Goal: Information Seeking & Learning: Find specific fact

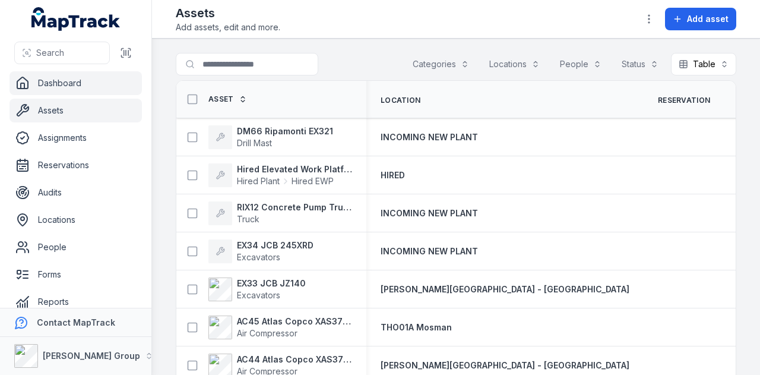
click at [83, 88] on link "Dashboard" at bounding box center [76, 83] width 132 height 24
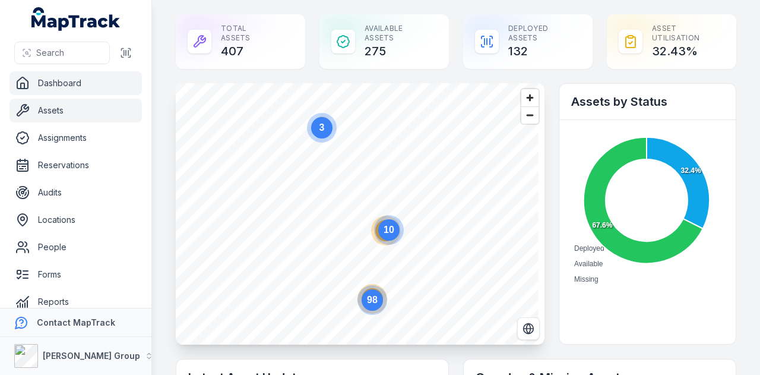
click at [88, 109] on link "Assets" at bounding box center [76, 111] width 132 height 24
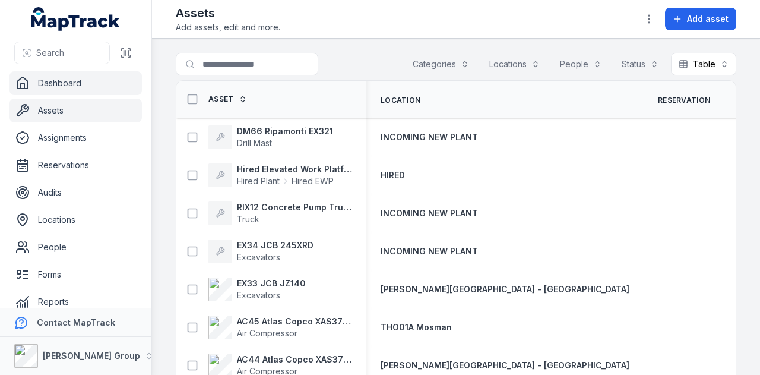
click at [97, 84] on link "Dashboard" at bounding box center [76, 83] width 132 height 24
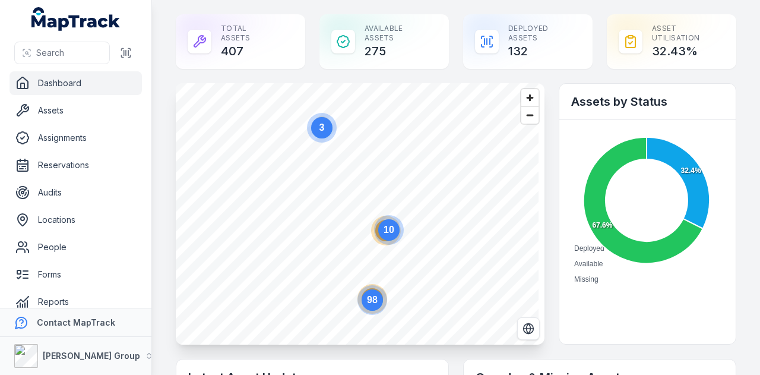
click at [318, 132] on circle at bounding box center [321, 127] width 21 height 21
click at [356, 211] on icon "button" at bounding box center [357, 212] width 7 height 8
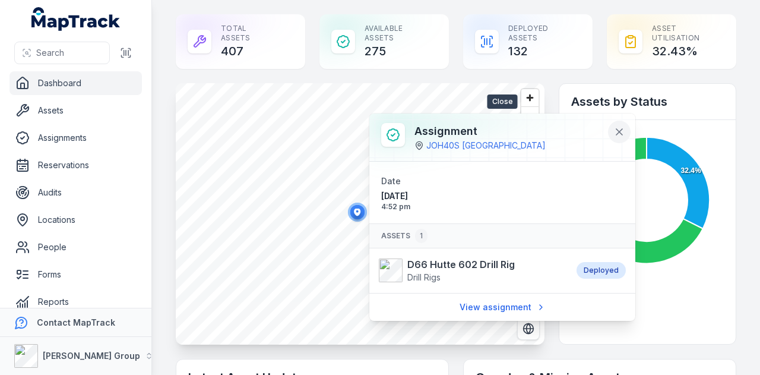
click at [621, 133] on icon at bounding box center [620, 132] width 6 height 6
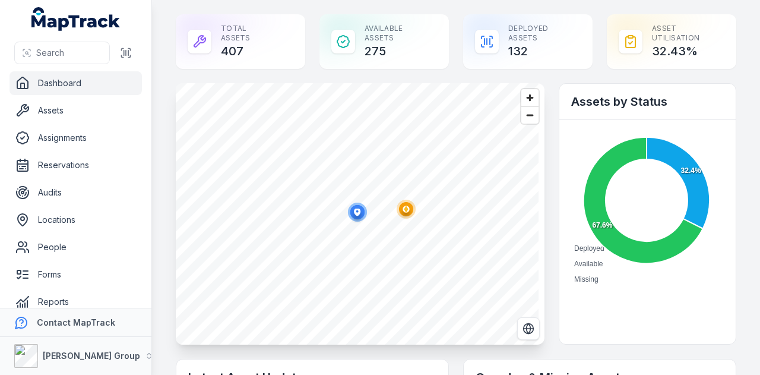
click at [399, 213] on circle "button" at bounding box center [406, 209] width 19 height 19
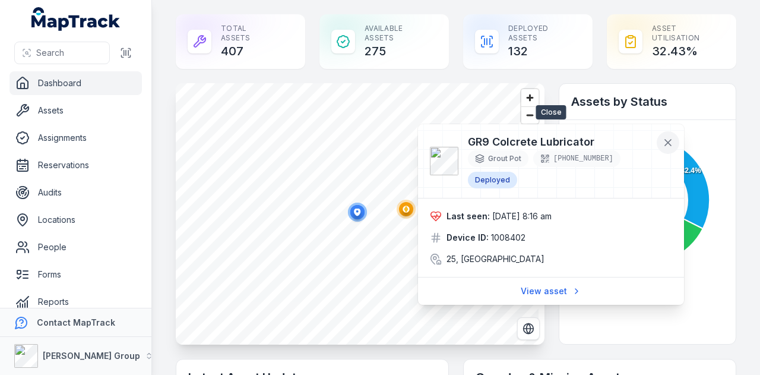
click at [664, 143] on icon at bounding box center [668, 143] width 12 height 12
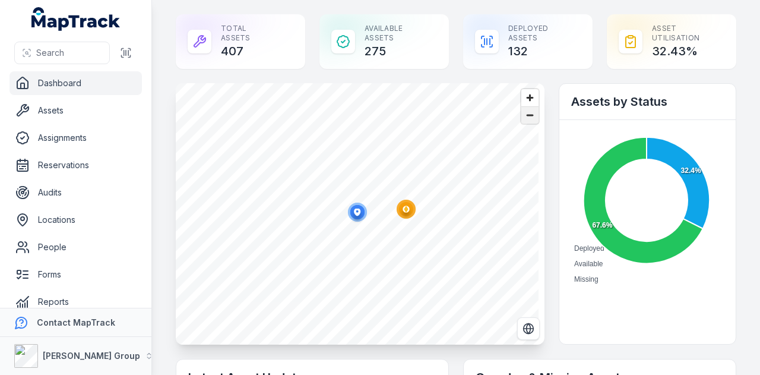
click at [528, 117] on span "Zoom out" at bounding box center [530, 115] width 17 height 17
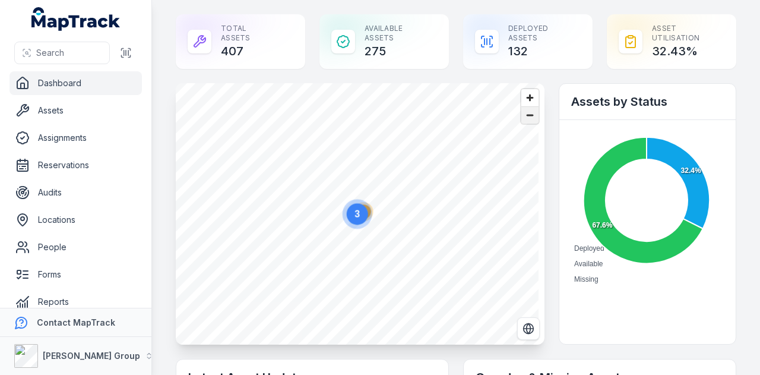
click at [528, 117] on span "Zoom out" at bounding box center [530, 115] width 17 height 17
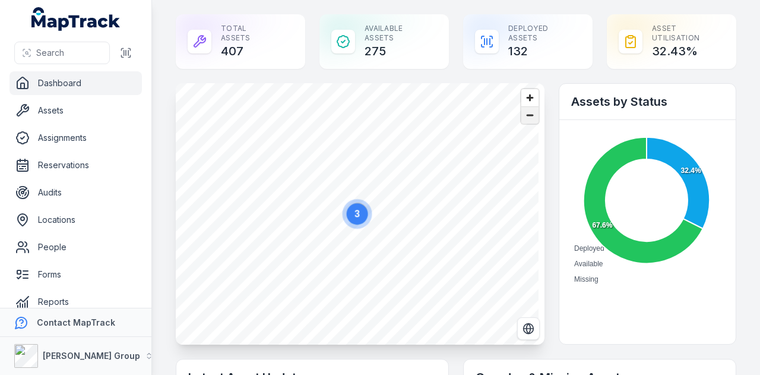
click at [528, 117] on span "Zoom out" at bounding box center [530, 115] width 17 height 17
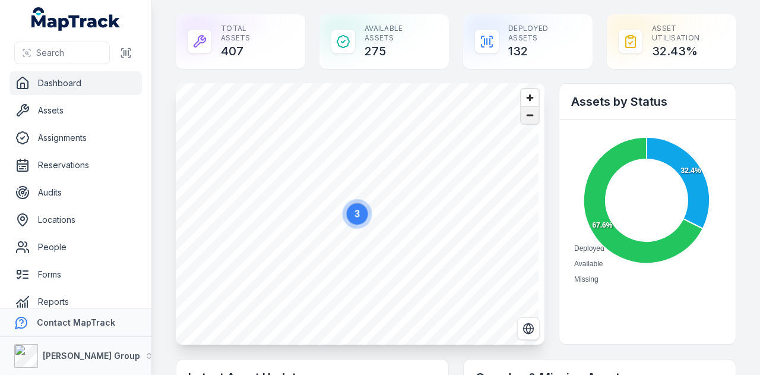
click at [528, 117] on span "Zoom out" at bounding box center [530, 115] width 17 height 17
click at [429, 216] on circle at bounding box center [438, 208] width 30 height 30
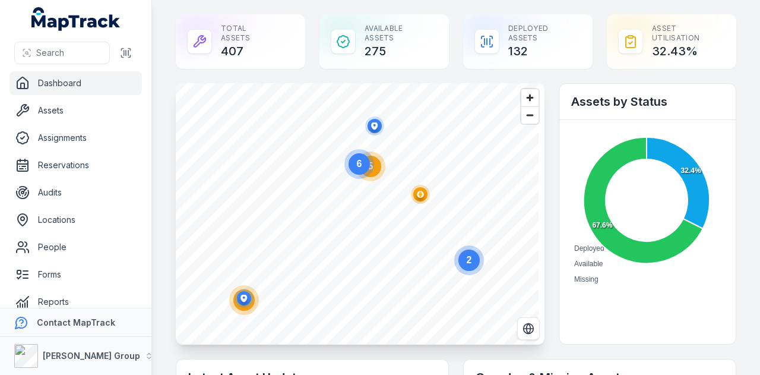
click at [418, 193] on circle "button" at bounding box center [420, 194] width 7 height 7
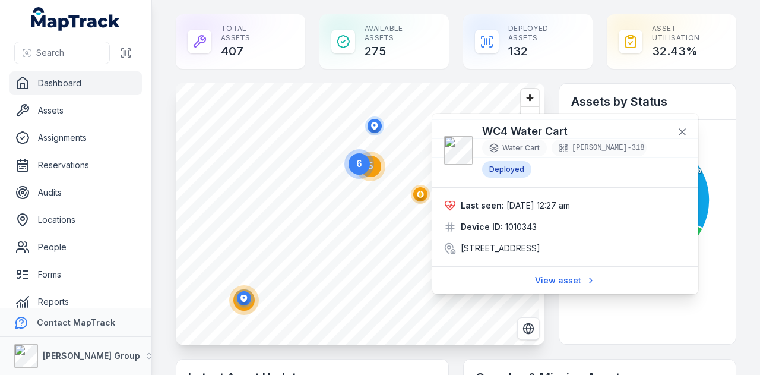
click at [381, 176] on circle at bounding box center [371, 166] width 30 height 30
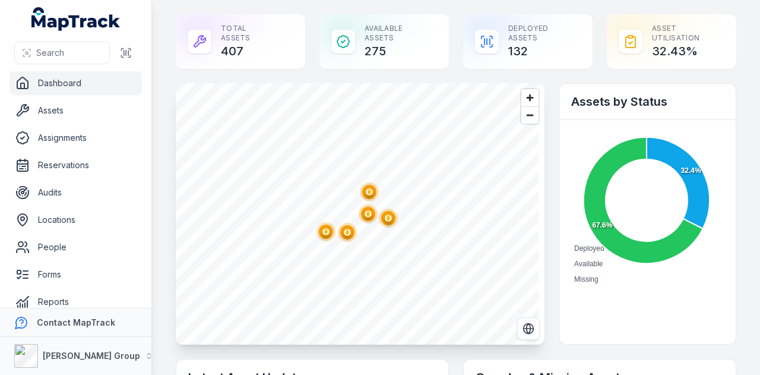
click at [368, 191] on circle "button" at bounding box center [369, 192] width 2 height 2
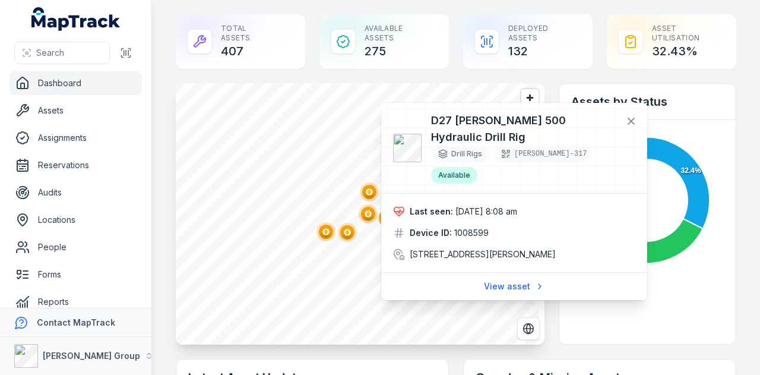
click at [370, 213] on polygon "button" at bounding box center [368, 213] width 4 height 7
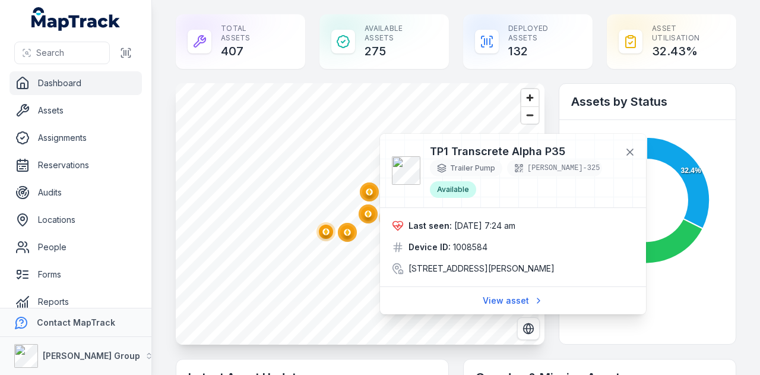
click at [352, 236] on ellipse "button" at bounding box center [347, 232] width 14 height 14
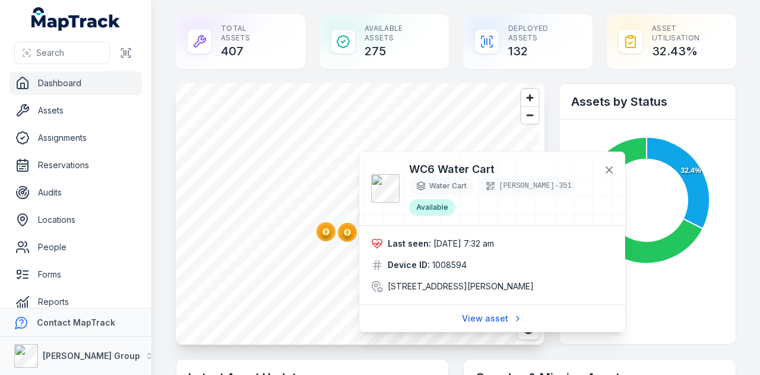
click at [321, 233] on ellipse "button" at bounding box center [326, 232] width 14 height 14
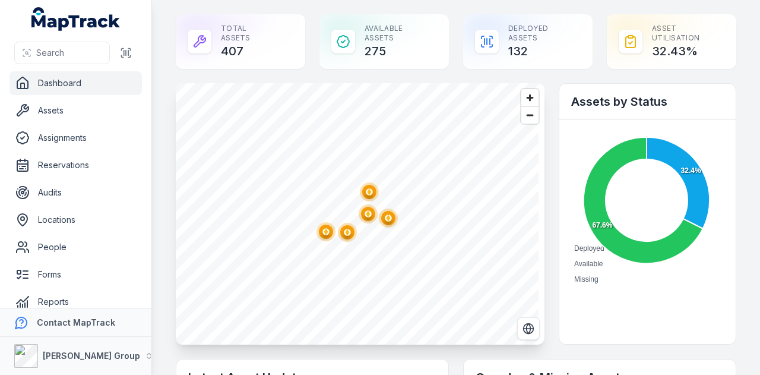
click at [392, 219] on circle "button" at bounding box center [388, 217] width 7 height 7
click at [528, 112] on span "Zoom out" at bounding box center [530, 115] width 17 height 17
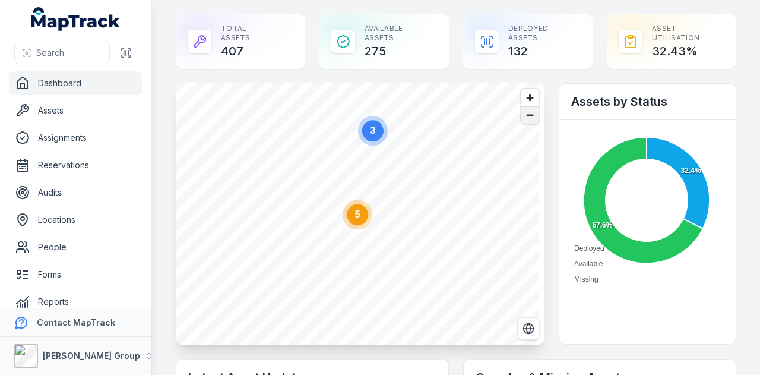
click at [528, 112] on span "Zoom out" at bounding box center [530, 115] width 17 height 17
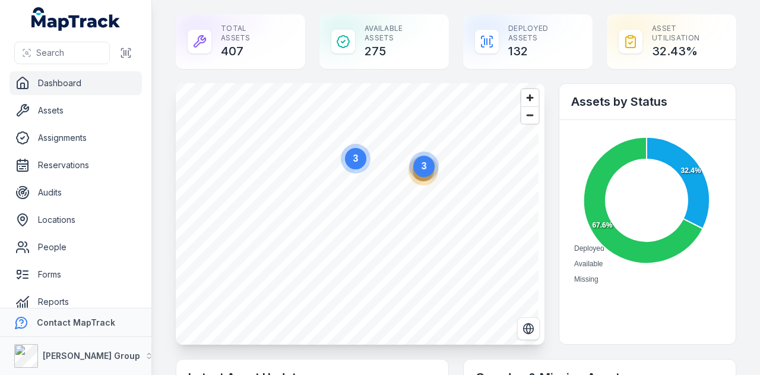
click at [361, 168] on circle at bounding box center [355, 158] width 21 height 21
click at [361, 218] on ellipse "button" at bounding box center [357, 212] width 14 height 14
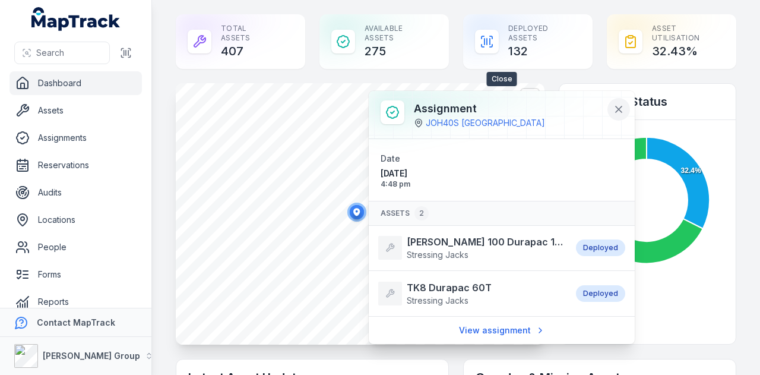
click at [620, 110] on icon at bounding box center [619, 109] width 6 height 6
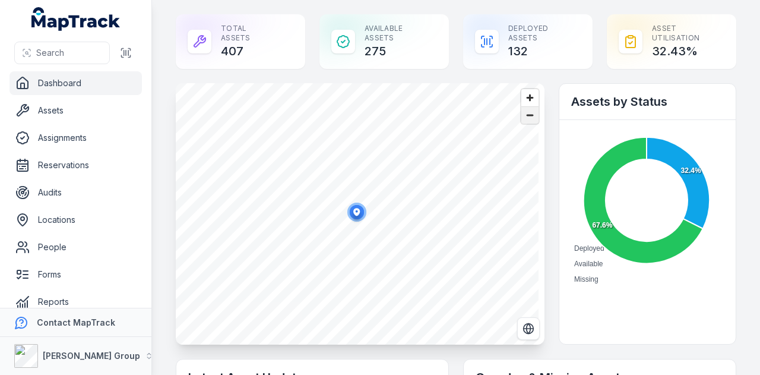
click at [529, 117] on span "Zoom out" at bounding box center [530, 115] width 17 height 17
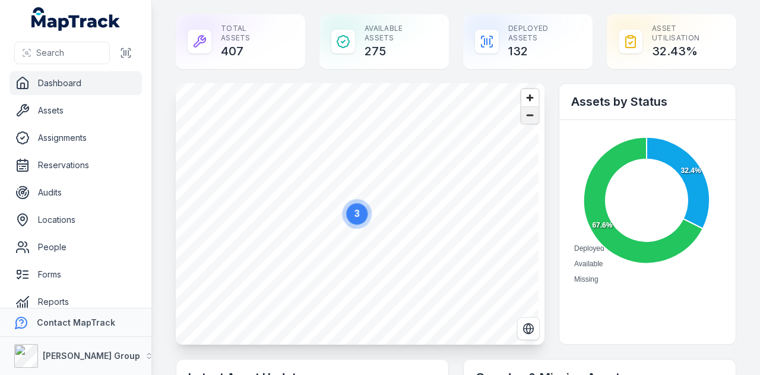
click at [529, 117] on span "Zoom out" at bounding box center [530, 115] width 17 height 17
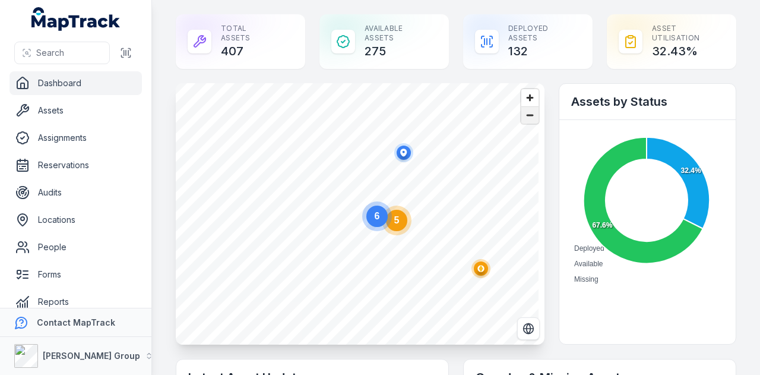
click at [529, 117] on span "Zoom out" at bounding box center [530, 115] width 17 height 17
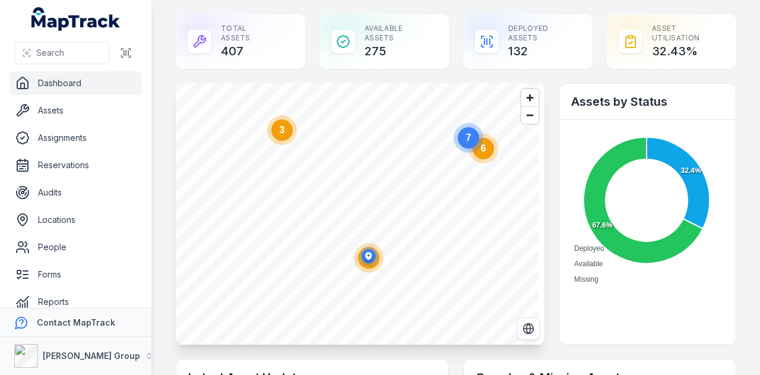
click at [287, 128] on circle at bounding box center [282, 129] width 21 height 21
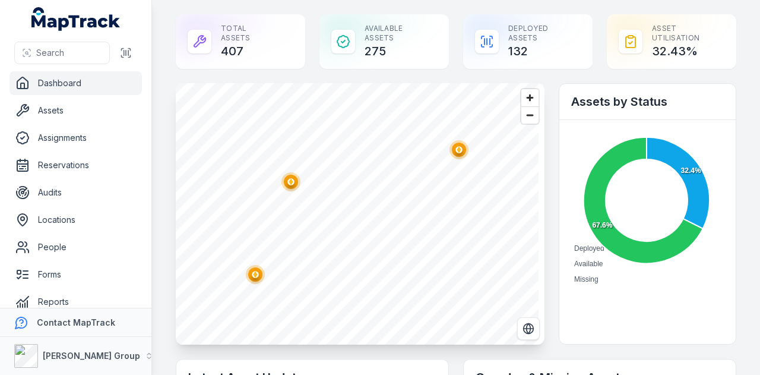
click at [288, 180] on ellipse "button" at bounding box center [291, 182] width 14 height 14
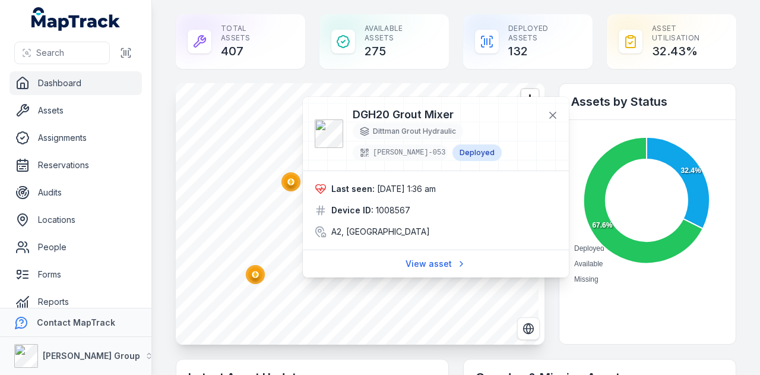
click at [261, 274] on ellipse "button" at bounding box center [255, 274] width 14 height 14
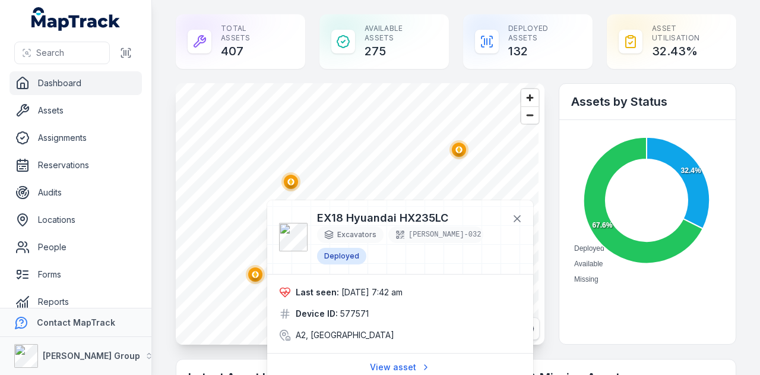
click at [462, 153] on ellipse "button" at bounding box center [459, 150] width 14 height 14
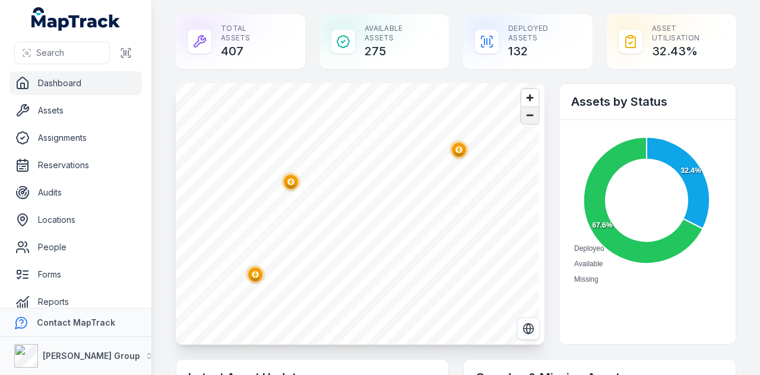
click at [526, 119] on span "Zoom out" at bounding box center [530, 115] width 17 height 17
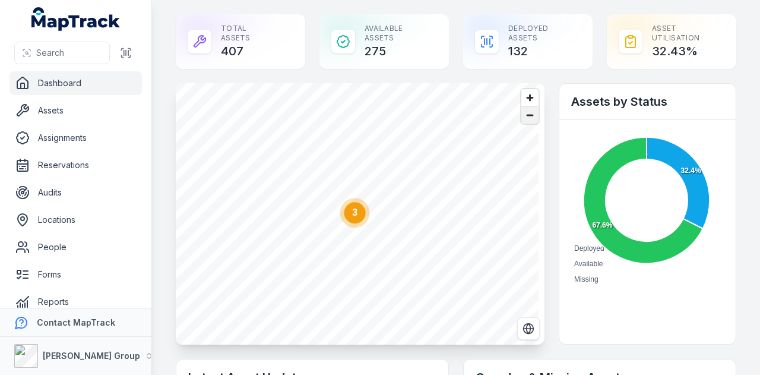
click at [526, 119] on span "Zoom out" at bounding box center [530, 115] width 17 height 17
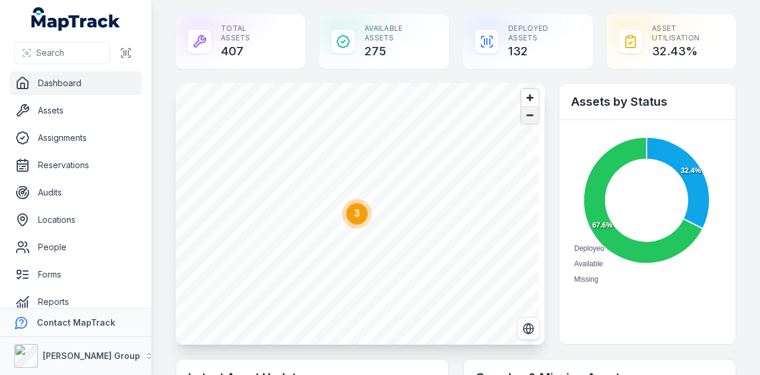
click at [526, 119] on span "Zoom out" at bounding box center [530, 115] width 17 height 17
click at [413, 294] on div at bounding box center [405, 283] width 24 height 27
click at [402, 298] on icon "2" at bounding box center [405, 284] width 36 height 36
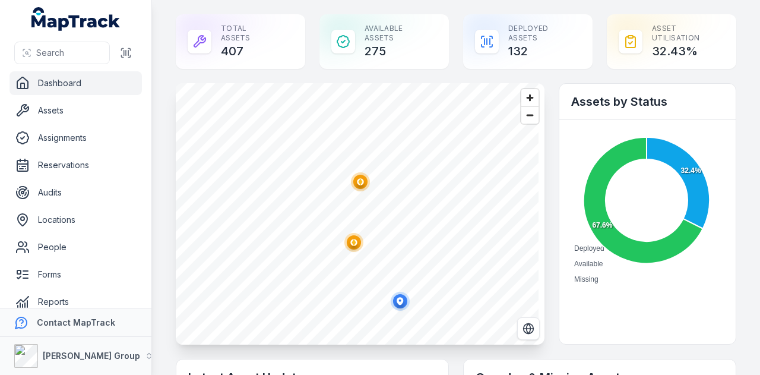
click at [365, 184] on ellipse "button" at bounding box center [360, 182] width 14 height 14
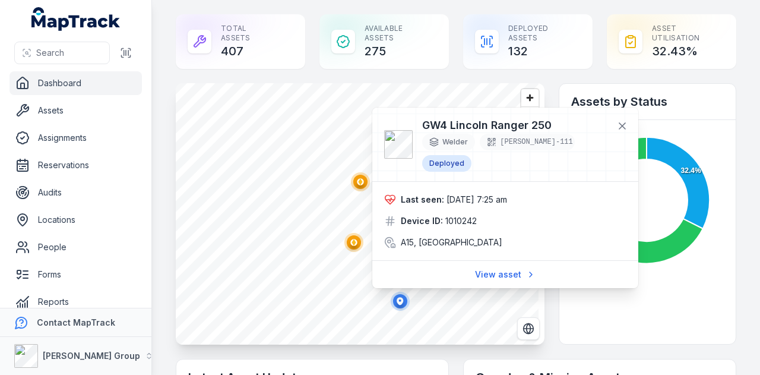
click at [357, 241] on ellipse "button" at bounding box center [354, 242] width 14 height 14
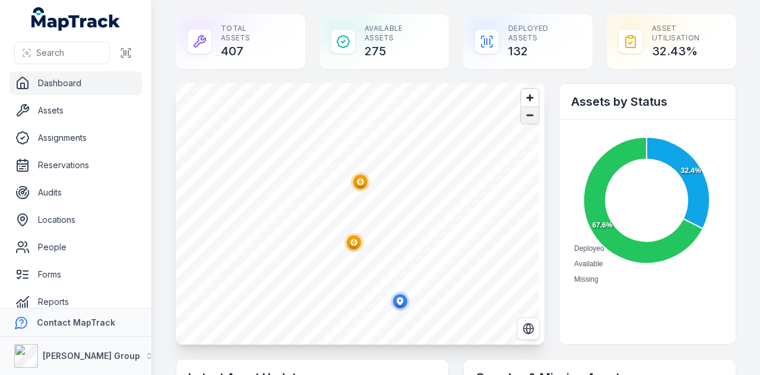
click at [532, 116] on span "Zoom out" at bounding box center [530, 115] width 17 height 17
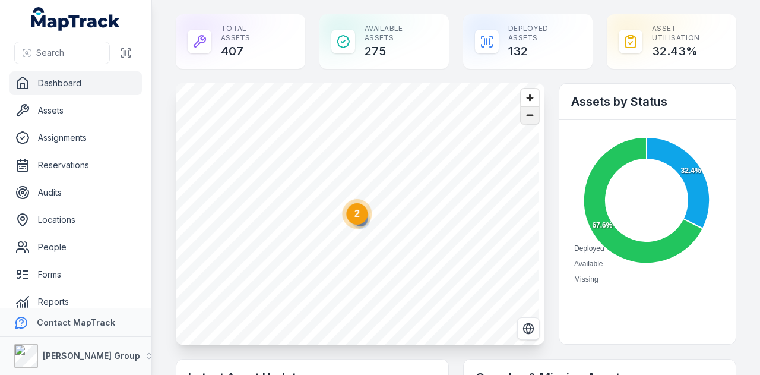
click at [532, 116] on span "Zoom out" at bounding box center [530, 115] width 17 height 17
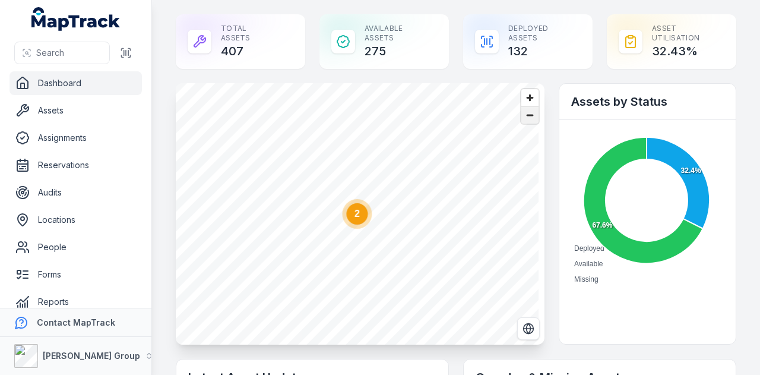
click at [532, 116] on span "Zoom out" at bounding box center [530, 115] width 17 height 17
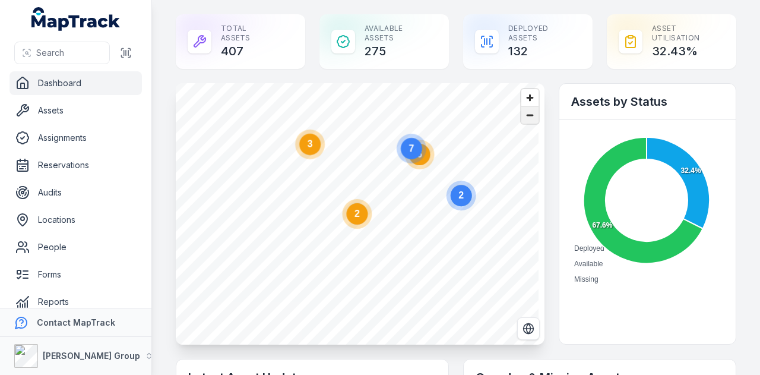
click at [532, 116] on span "Zoom out" at bounding box center [530, 115] width 17 height 17
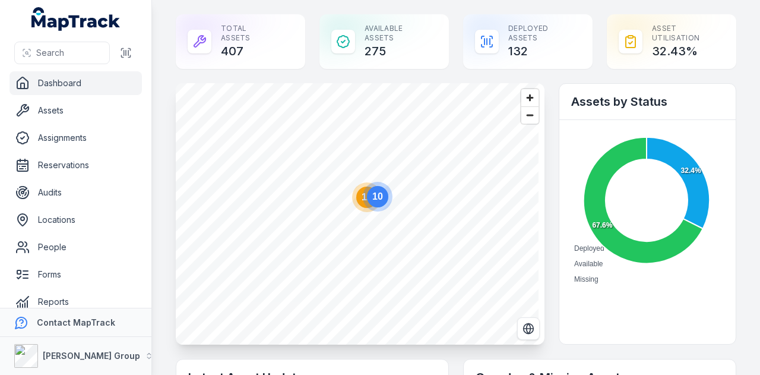
click at [384, 206] on circle at bounding box center [378, 197] width 30 height 30
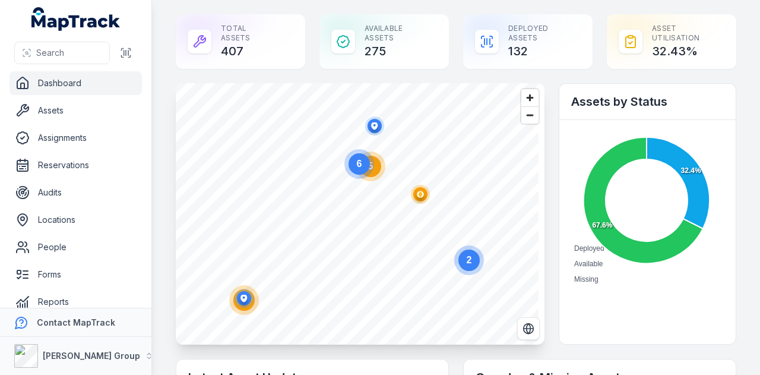
click at [421, 194] on circle "button" at bounding box center [420, 194] width 2 height 2
click at [528, 97] on span "Zoom in" at bounding box center [530, 97] width 17 height 17
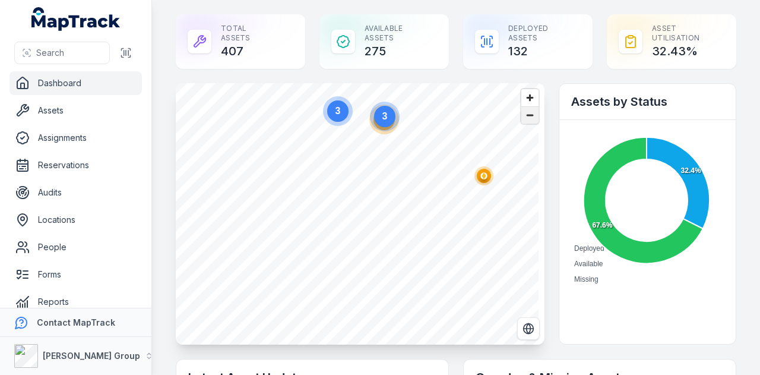
click at [529, 119] on span "Zoom out" at bounding box center [530, 115] width 17 height 17
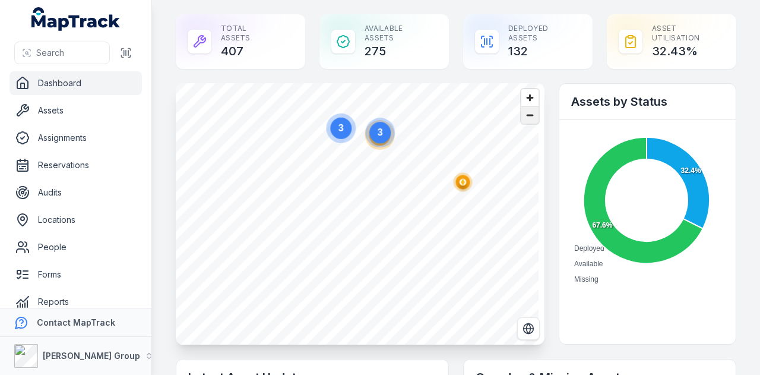
click at [529, 119] on span "Zoom out" at bounding box center [530, 115] width 17 height 17
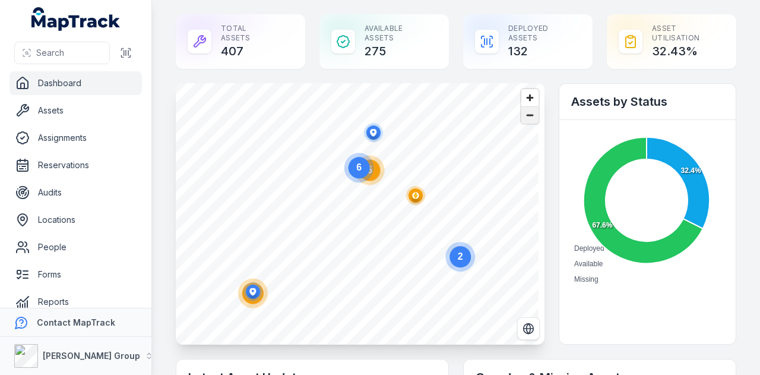
click at [529, 119] on span "Zoom out" at bounding box center [530, 115] width 17 height 17
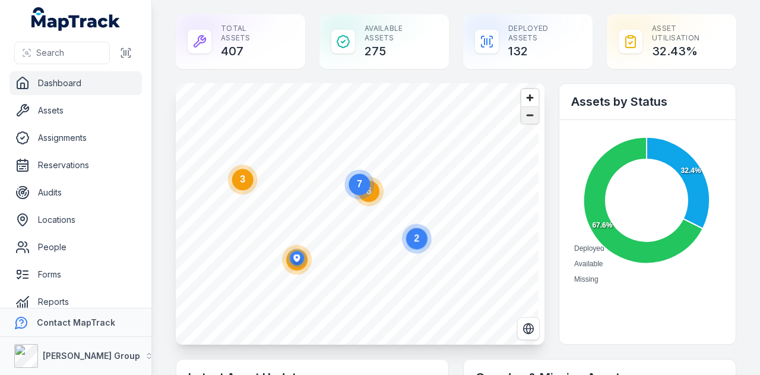
click at [529, 119] on span "Zoom out" at bounding box center [530, 115] width 17 height 17
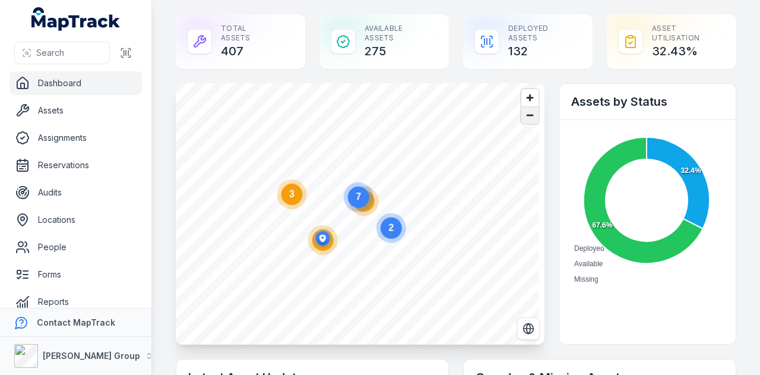
click at [529, 119] on span "Zoom out" at bounding box center [530, 115] width 17 height 17
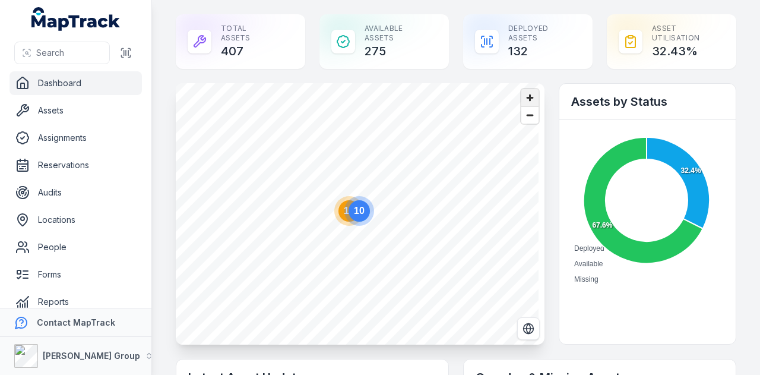
click at [528, 99] on span "Zoom in" at bounding box center [530, 97] width 17 height 17
click at [356, 195] on circle at bounding box center [347, 192] width 21 height 21
click at [364, 200] on ellipse "button" at bounding box center [360, 202] width 14 height 14
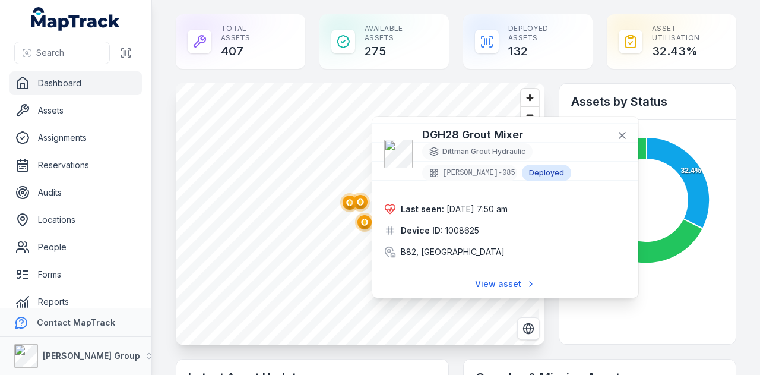
click at [349, 203] on icon "@keyframes ping-animation { 0% { transform: scale(0.8); opacity: 0.5; } 100% { …" at bounding box center [361, 202] width 24 height 24
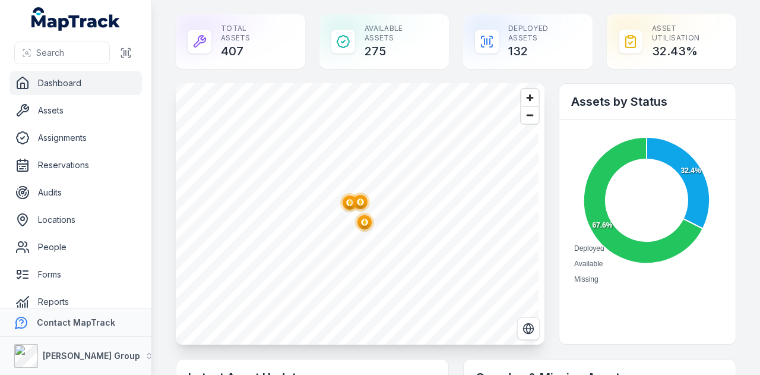
click at [343, 201] on ellipse "button" at bounding box center [350, 202] width 14 height 14
click at [365, 223] on circle "button" at bounding box center [365, 222] width 2 height 2
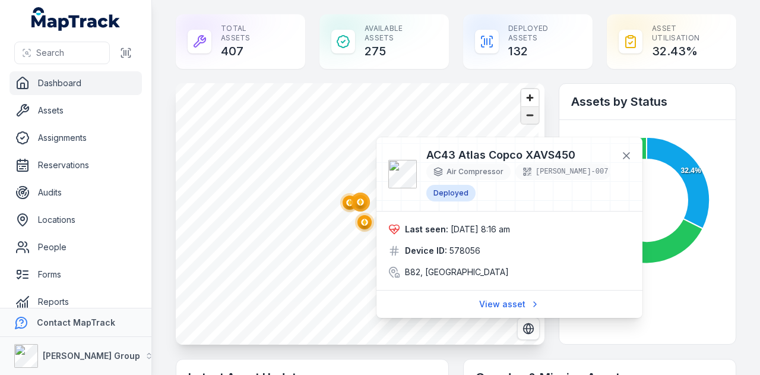
click at [526, 111] on span "Zoom out" at bounding box center [530, 115] width 17 height 17
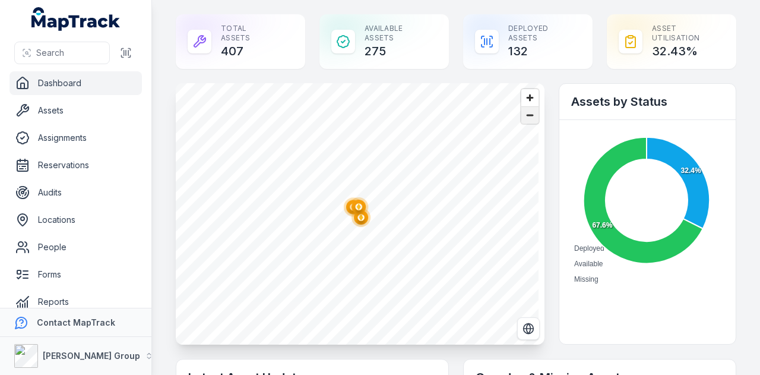
click at [526, 111] on span "Zoom out" at bounding box center [530, 115] width 17 height 17
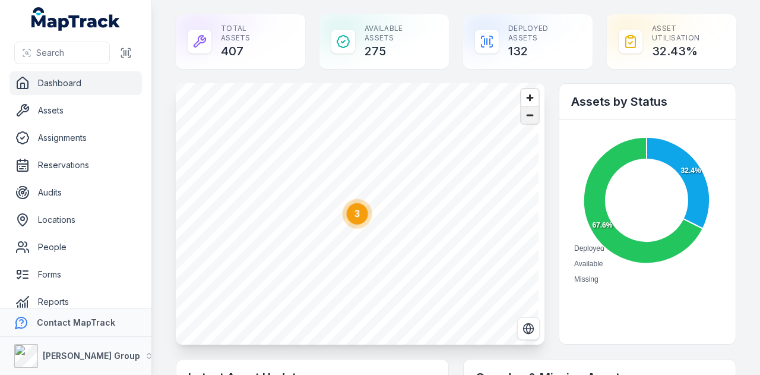
click at [526, 111] on span "Zoom out" at bounding box center [530, 115] width 17 height 17
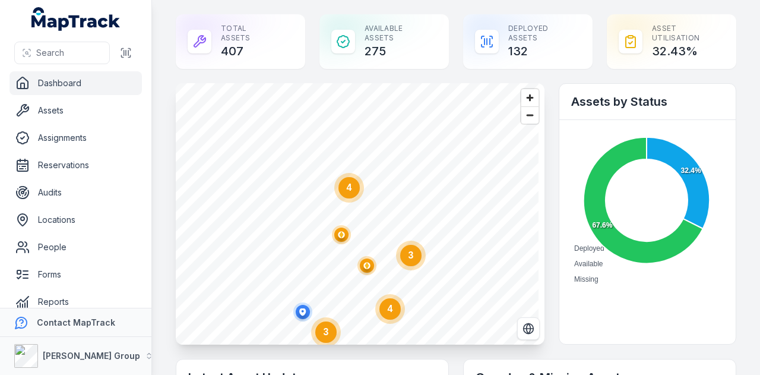
click at [358, 195] on circle at bounding box center [349, 188] width 30 height 30
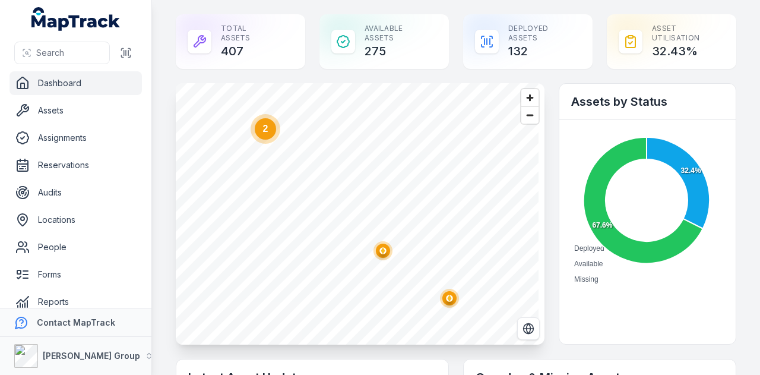
click at [385, 251] on circle "button" at bounding box center [383, 250] width 7 height 7
click at [452, 295] on ellipse "button" at bounding box center [450, 298] width 14 height 14
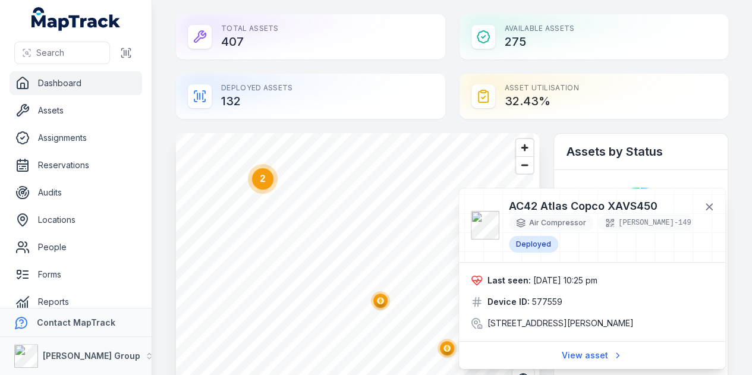
click at [272, 168] on circle at bounding box center [262, 178] width 21 height 21
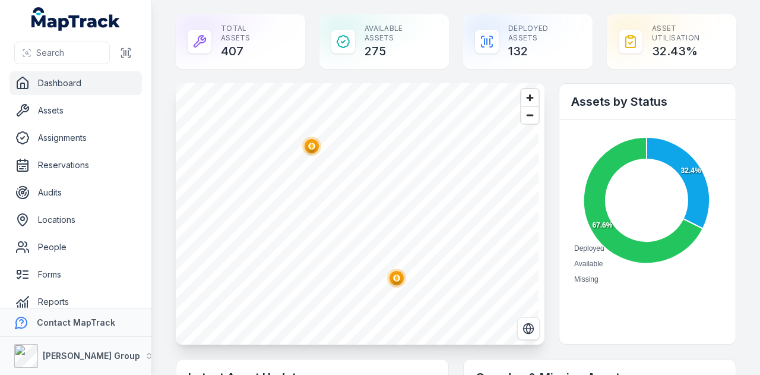
click at [309, 140] on ellipse "button" at bounding box center [312, 146] width 14 height 14
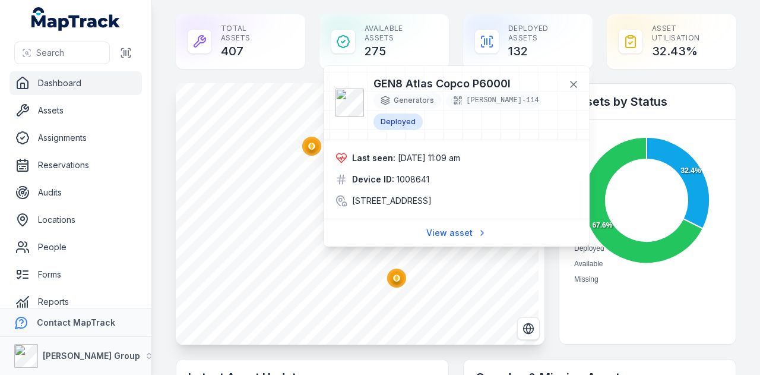
click at [397, 277] on circle "button" at bounding box center [397, 278] width 2 height 2
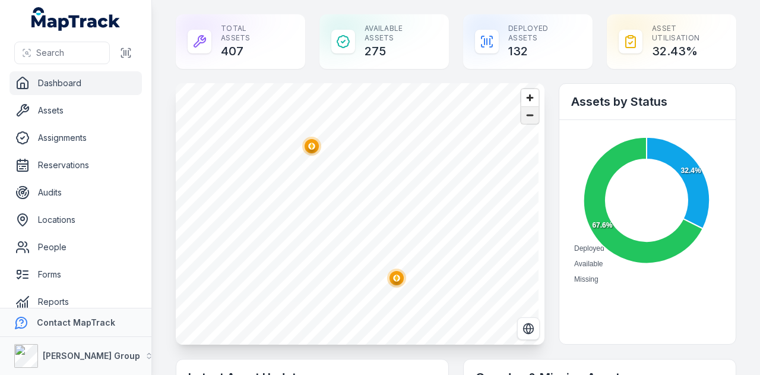
click at [528, 122] on div "@keyframes ping-animation { 0% { transform: scale(0.8); opacity: 0.5; } 100% { …" at bounding box center [360, 213] width 369 height 261
click at [529, 117] on span "Zoom out" at bounding box center [530, 115] width 17 height 17
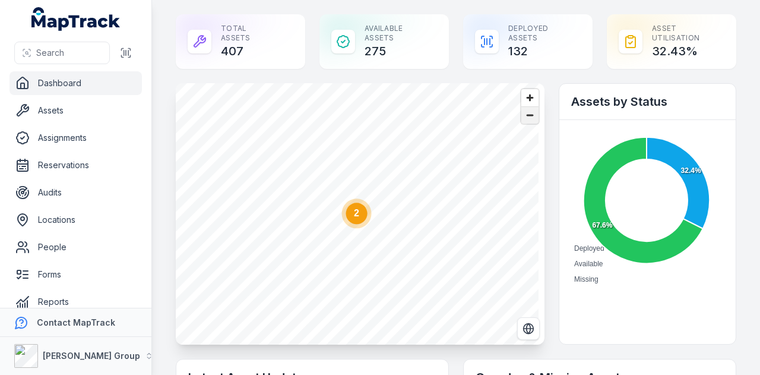
click at [529, 117] on span "Zoom out" at bounding box center [530, 115] width 17 height 17
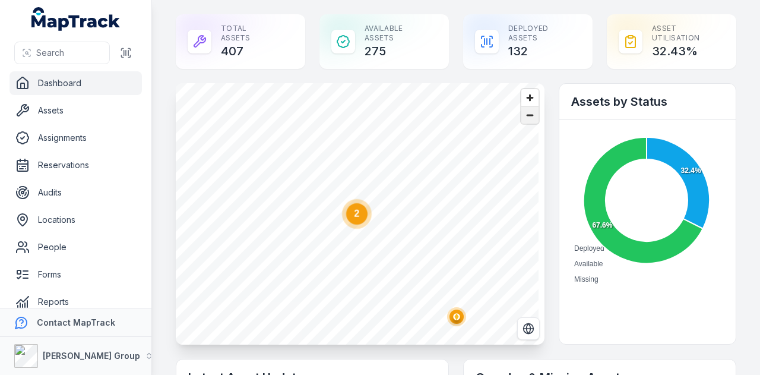
click at [529, 117] on span "Zoom out" at bounding box center [530, 115] width 17 height 17
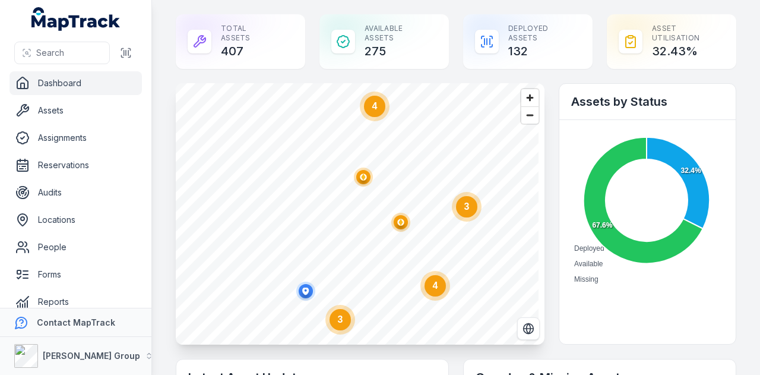
click at [362, 178] on circle "button" at bounding box center [363, 177] width 2 height 2
click at [411, 226] on icon "@keyframes ping-animation { 0% { transform: scale(0.8); opacity: 0.5; } 100% { …" at bounding box center [401, 222] width 24 height 24
click at [473, 211] on circle at bounding box center [466, 206] width 21 height 21
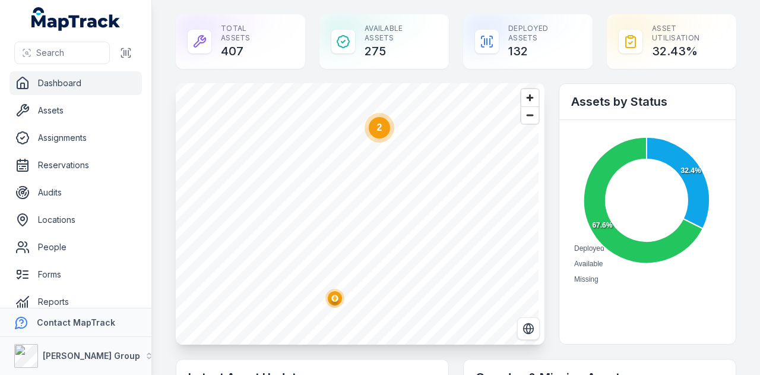
click at [339, 295] on ellipse "button" at bounding box center [335, 298] width 14 height 14
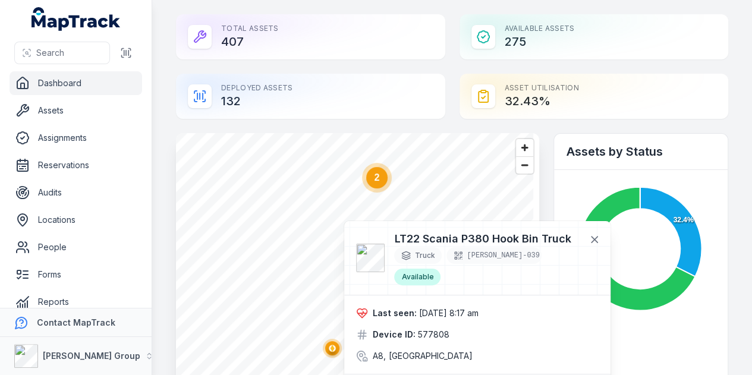
click at [377, 167] on circle at bounding box center [376, 177] width 21 height 21
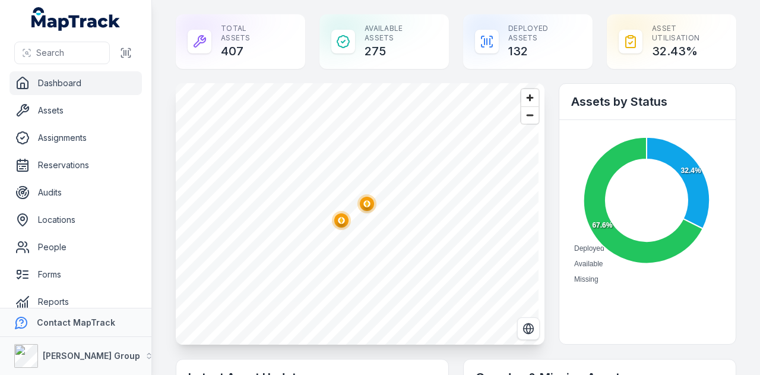
click at [368, 200] on ellipse "button" at bounding box center [367, 204] width 14 height 14
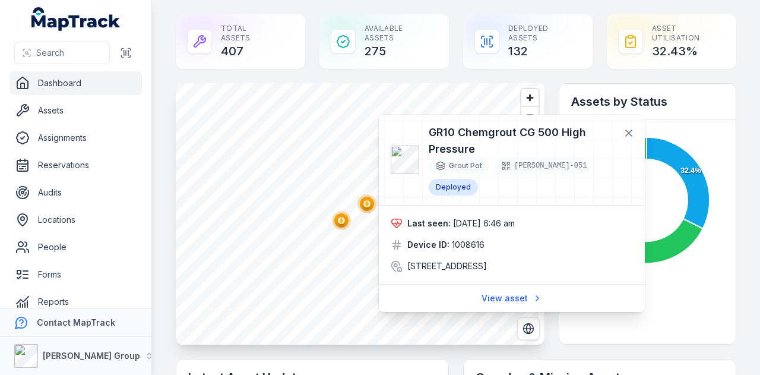
click at [341, 220] on circle "button" at bounding box center [341, 220] width 2 height 2
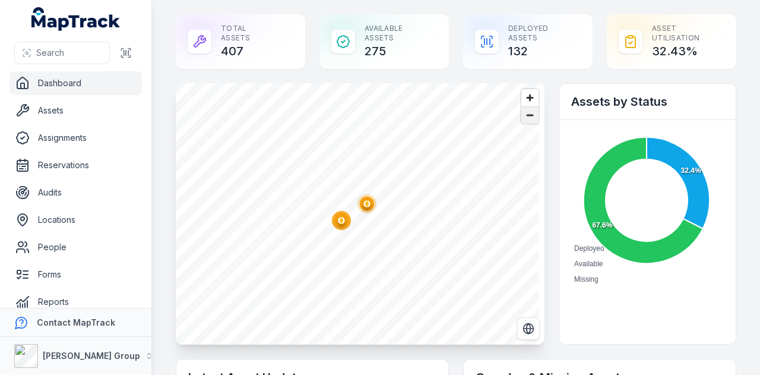
click at [531, 108] on span "Zoom out" at bounding box center [530, 115] width 17 height 17
click at [529, 109] on span "Zoom out" at bounding box center [530, 115] width 17 height 17
click at [525, 112] on span "Zoom out" at bounding box center [530, 115] width 17 height 17
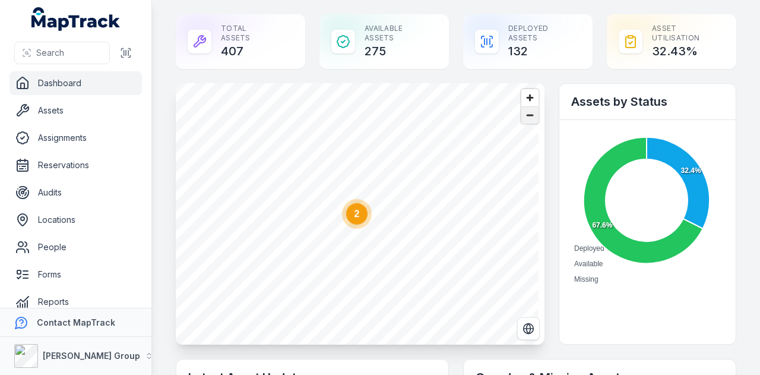
click at [525, 112] on span "Zoom out" at bounding box center [530, 115] width 17 height 17
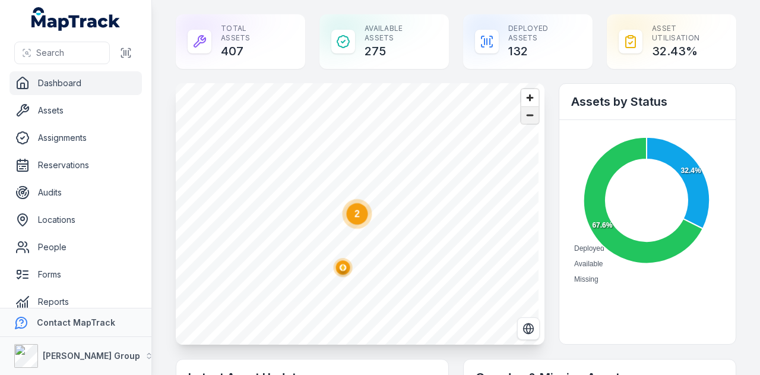
click at [525, 112] on span "Zoom out" at bounding box center [530, 115] width 17 height 17
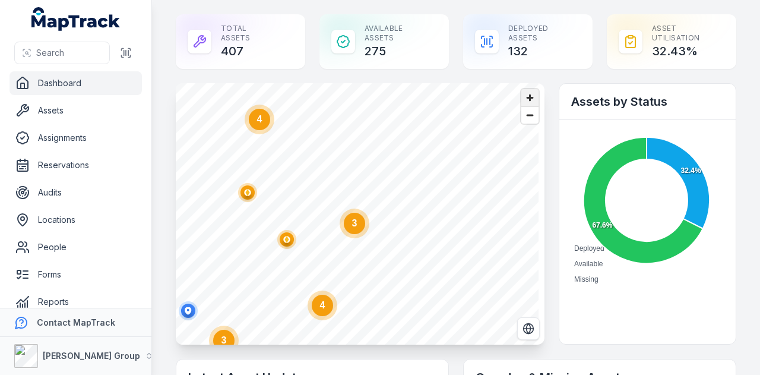
click at [528, 100] on span "Zoom in" at bounding box center [530, 97] width 17 height 17
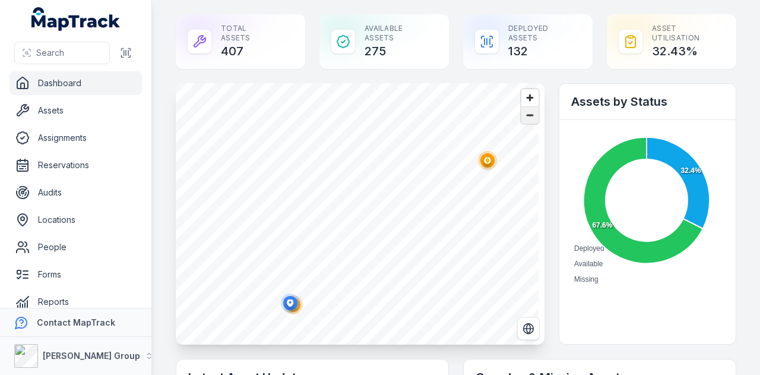
click at [522, 122] on span "Zoom out" at bounding box center [530, 115] width 17 height 17
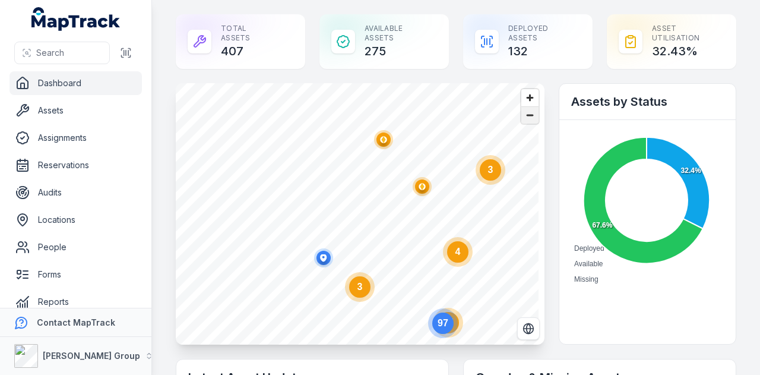
click at [522, 122] on span "Zoom out" at bounding box center [530, 115] width 17 height 17
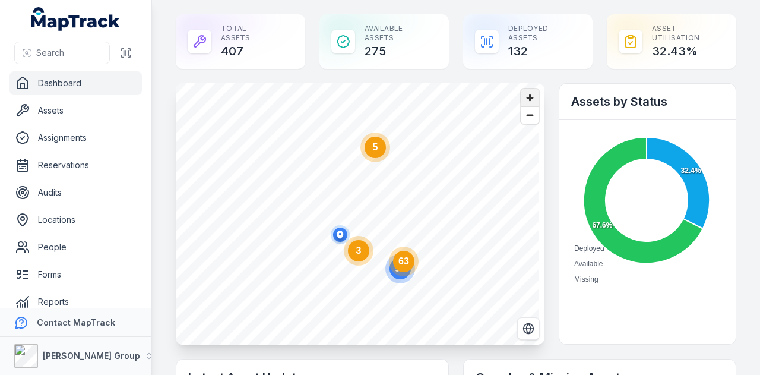
click at [528, 94] on span "Zoom in" at bounding box center [530, 97] width 17 height 17
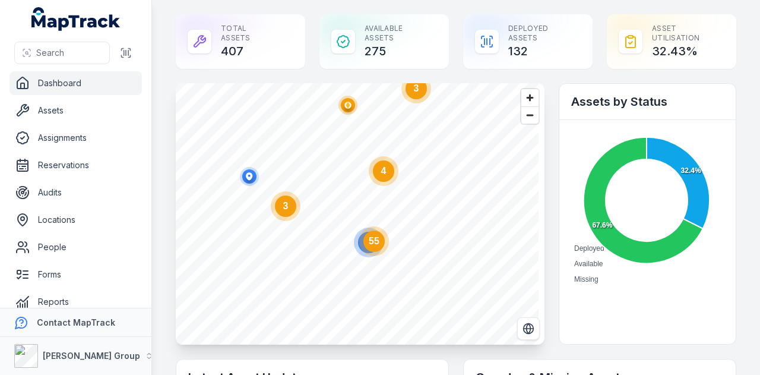
click at [385, 174] on text "4" at bounding box center [383, 171] width 5 height 10
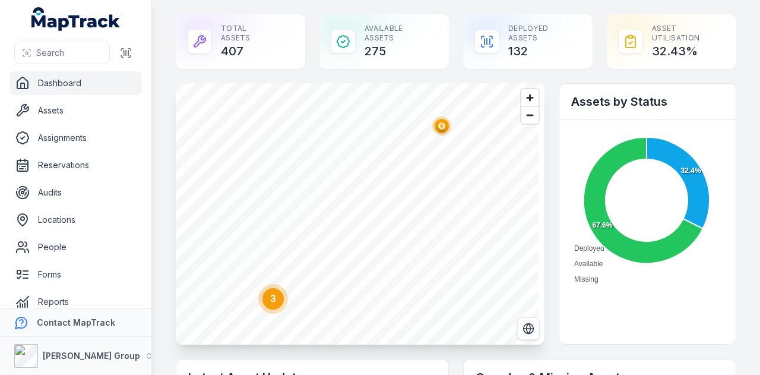
click at [446, 122] on ellipse "button" at bounding box center [442, 126] width 14 height 14
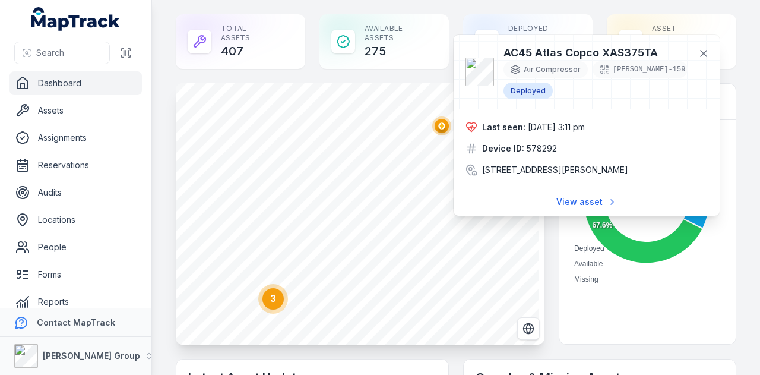
click at [270, 299] on circle at bounding box center [273, 298] width 21 height 21
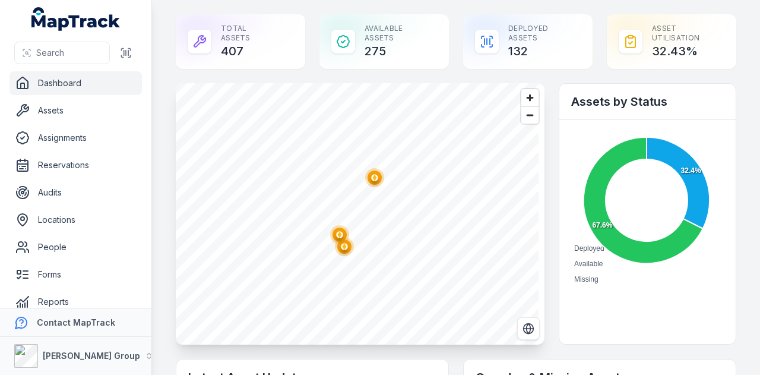
click at [380, 179] on ellipse "button" at bounding box center [375, 178] width 14 height 14
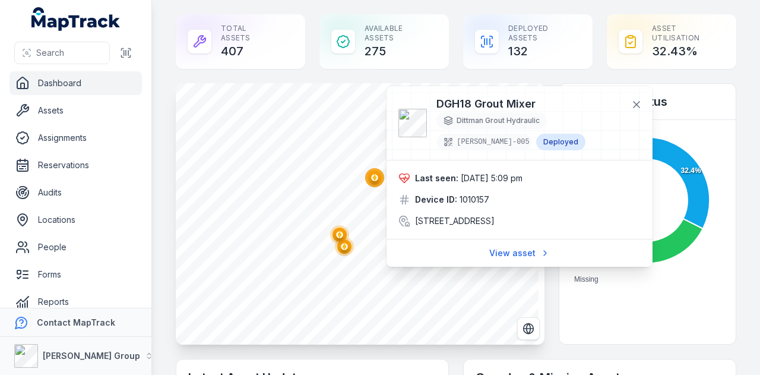
click at [340, 231] on circle "button" at bounding box center [339, 234] width 7 height 7
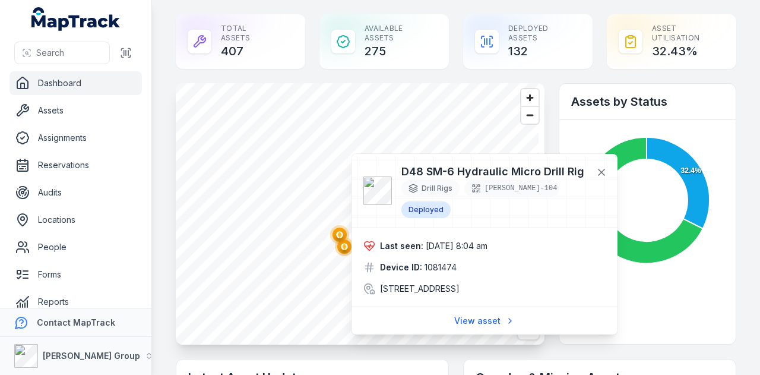
click at [348, 248] on div "@keyframes ping-animation { 0% { transform: scale(0.8); opacity: 0.5; } 100% { …" at bounding box center [340, 236] width 24 height 27
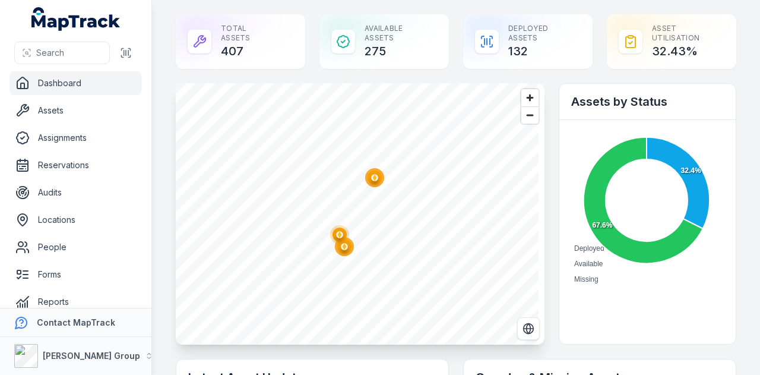
drag, startPoint x: 347, startPoint y: 249, endPoint x: 349, endPoint y: 258, distance: 9.8
click at [348, 250] on div "@keyframes ping-animation { 0% { transform: scale(0.8); opacity: 0.5; } 100% { …" at bounding box center [340, 236] width 24 height 27
click at [349, 252] on div "@keyframes ping-animation { 0% { transform: scale(0.8); opacity: 0.5; } 100% { …" at bounding box center [341, 241] width 24 height 27
click at [351, 257] on circle "button" at bounding box center [345, 251] width 19 height 19
click at [529, 110] on span "Zoom out" at bounding box center [530, 115] width 17 height 17
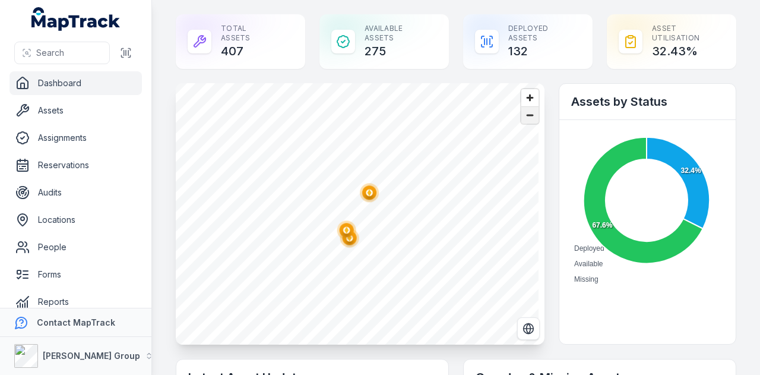
click at [529, 110] on span "Zoom out" at bounding box center [530, 115] width 17 height 17
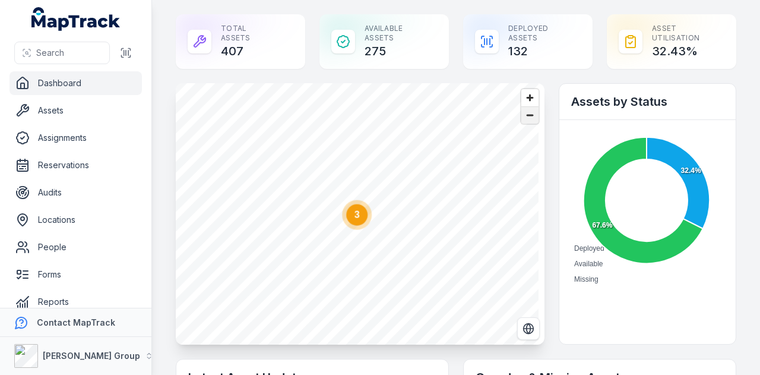
click at [529, 110] on span "Zoom out" at bounding box center [530, 115] width 17 height 17
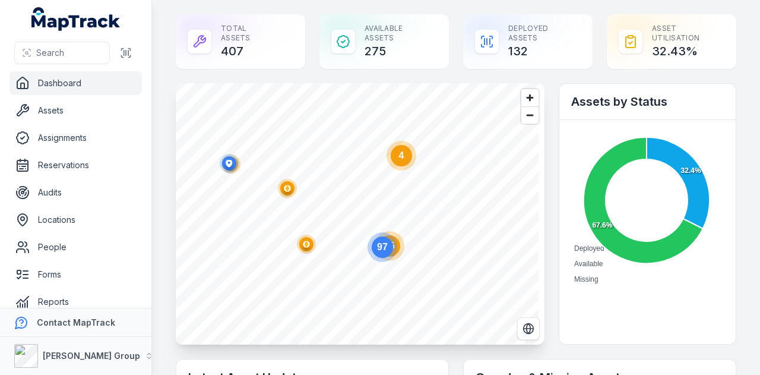
click at [290, 187] on circle "button" at bounding box center [287, 188] width 7 height 7
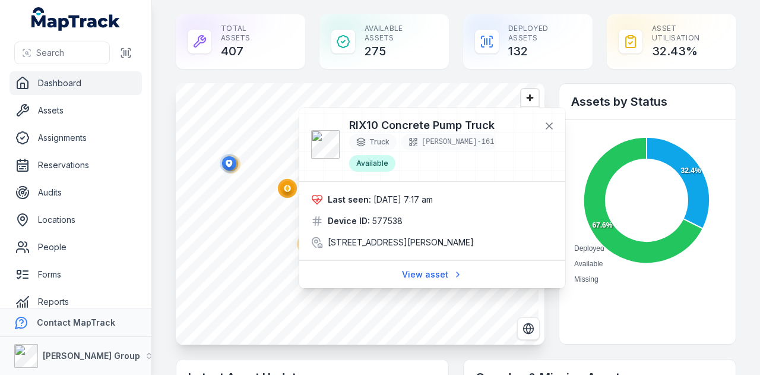
click at [236, 168] on circle "button" at bounding box center [229, 163] width 19 height 19
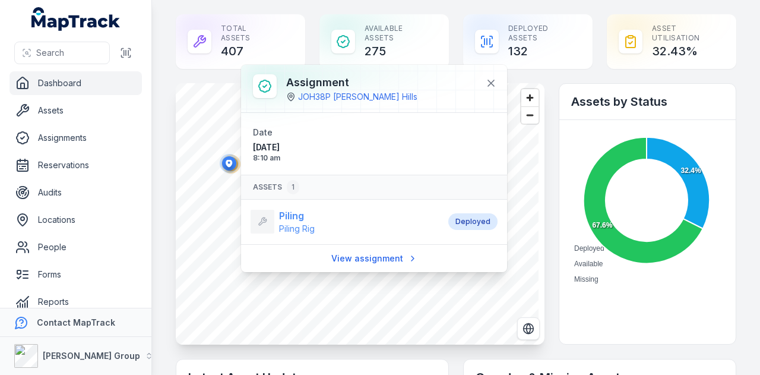
click at [293, 218] on strong "Piling" at bounding box center [297, 216] width 36 height 14
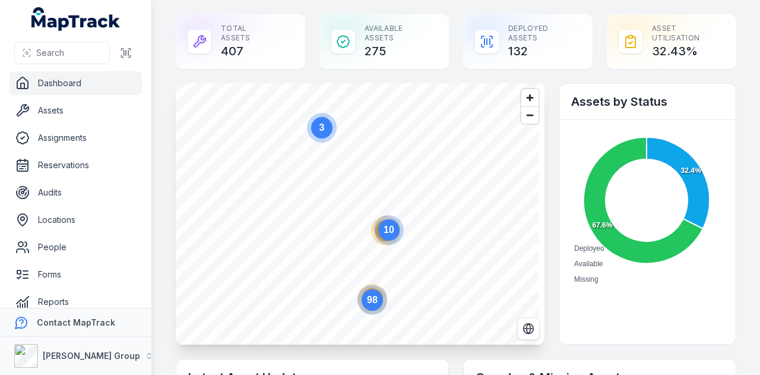
click at [389, 247] on icon "10" at bounding box center [389, 230] width 36 height 36
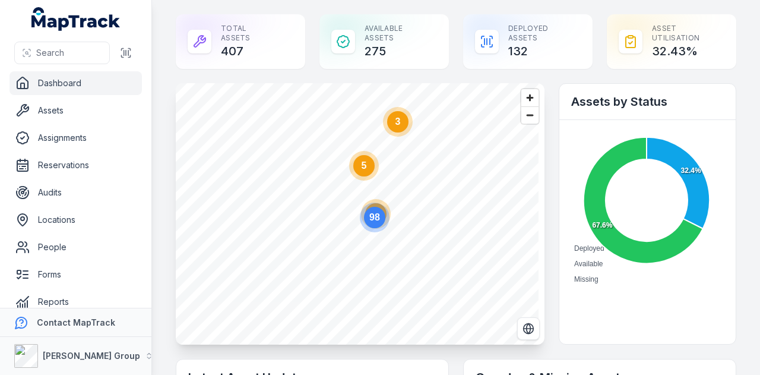
click at [375, 213] on text "98" at bounding box center [375, 217] width 11 height 10
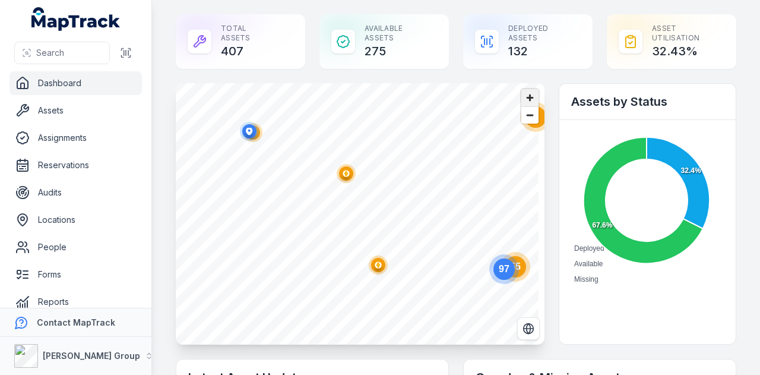
click at [527, 94] on span "Zoom in" at bounding box center [530, 97] width 17 height 17
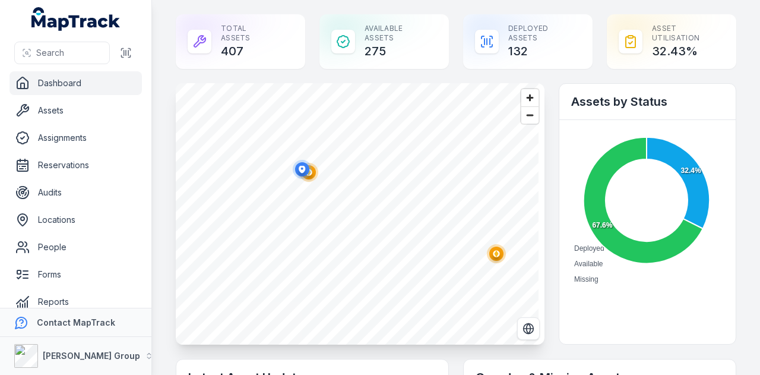
click at [314, 178] on icon "button" at bounding box center [303, 169] width 24 height 24
click at [522, 101] on span "Zoom in" at bounding box center [530, 97] width 17 height 17
click at [293, 154] on circle "button" at bounding box center [291, 153] width 7 height 7
click at [529, 116] on span "Zoom out" at bounding box center [530, 115] width 17 height 17
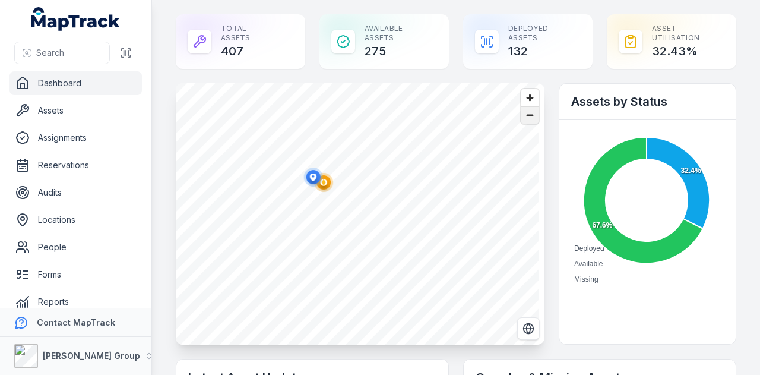
click at [529, 116] on span "Zoom out" at bounding box center [530, 115] width 17 height 17
click at [426, 237] on ellipse "button" at bounding box center [422, 236] width 14 height 14
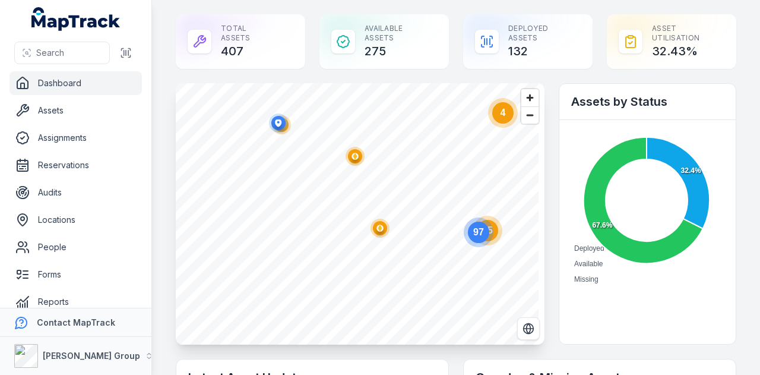
click at [381, 229] on polygon "button" at bounding box center [380, 228] width 4 height 7
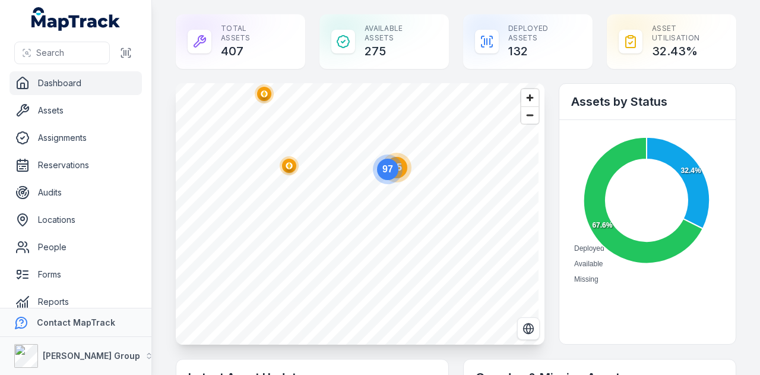
click at [406, 175] on circle at bounding box center [397, 168] width 30 height 30
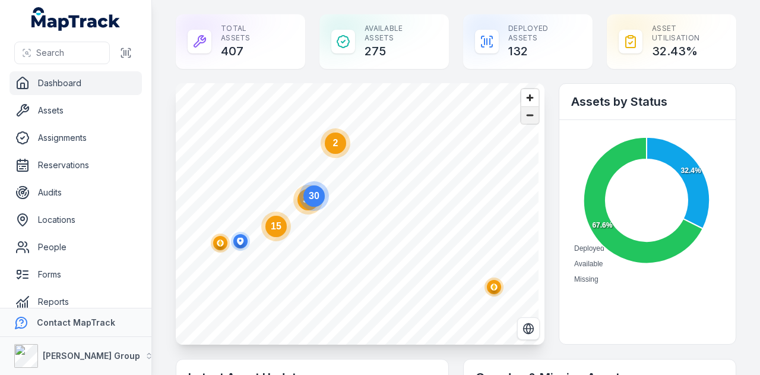
click at [522, 112] on span "Zoom out" at bounding box center [530, 115] width 17 height 17
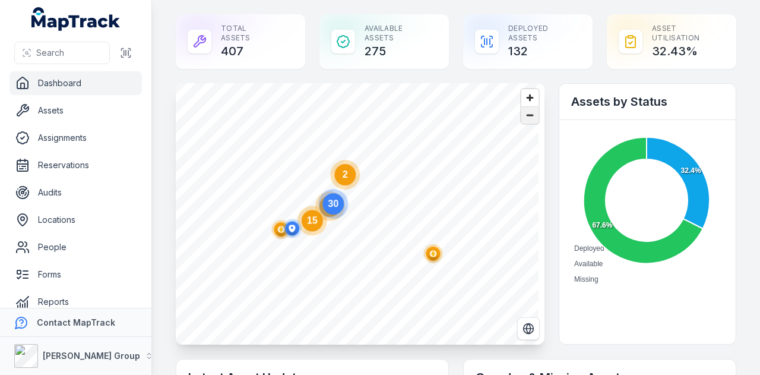
click at [522, 112] on span "Zoom out" at bounding box center [530, 115] width 17 height 17
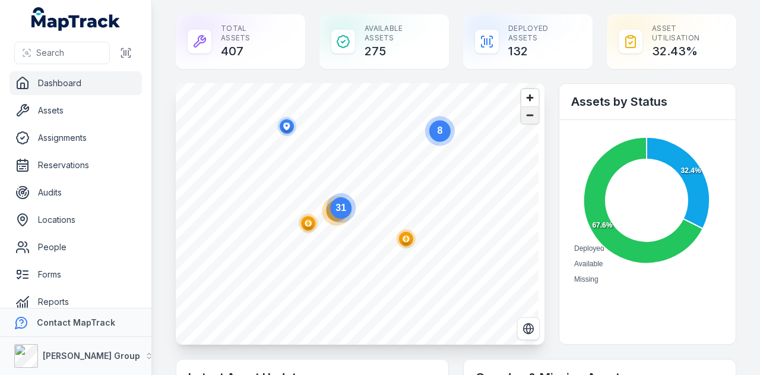
click at [522, 112] on span "Zoom out" at bounding box center [530, 115] width 17 height 17
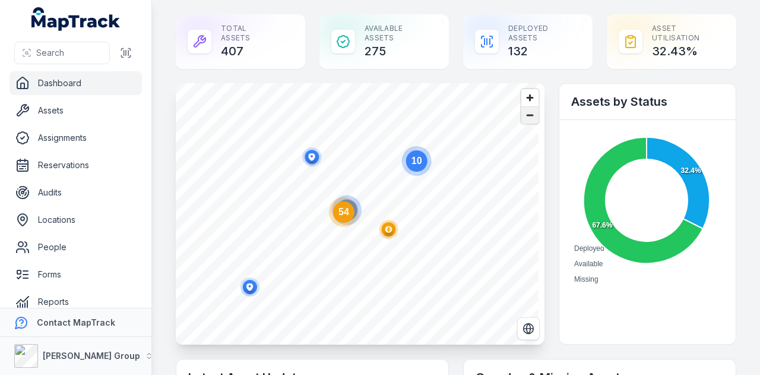
click at [522, 112] on span "Zoom out" at bounding box center [530, 115] width 17 height 17
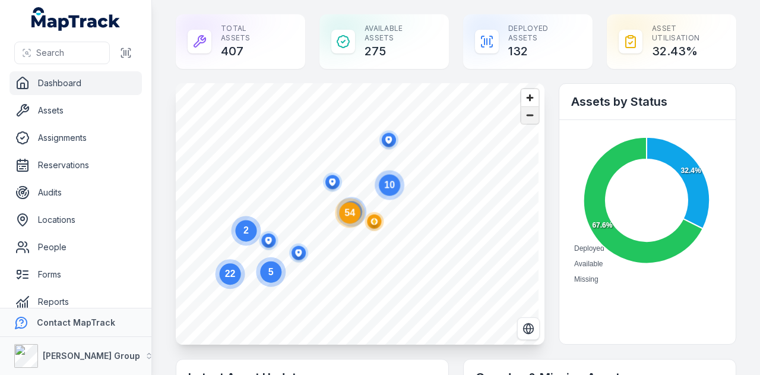
click at [522, 112] on span "Zoom out" at bounding box center [530, 115] width 17 height 17
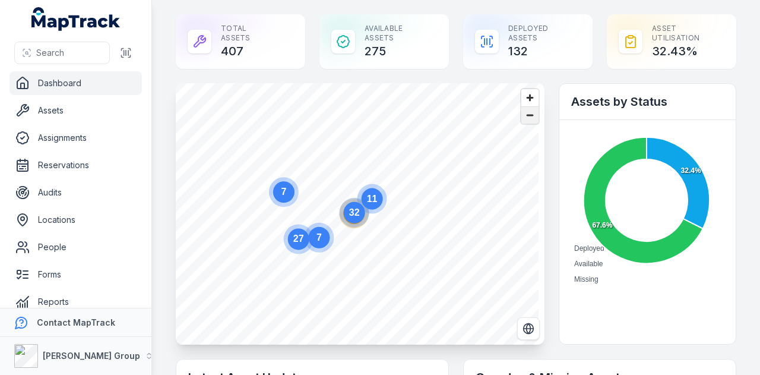
click at [522, 112] on span "Zoom out" at bounding box center [530, 115] width 17 height 17
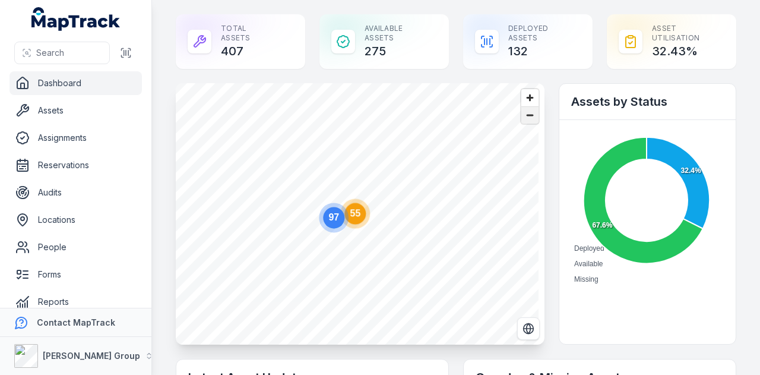
click at [522, 112] on span "Zoom out" at bounding box center [530, 115] width 17 height 17
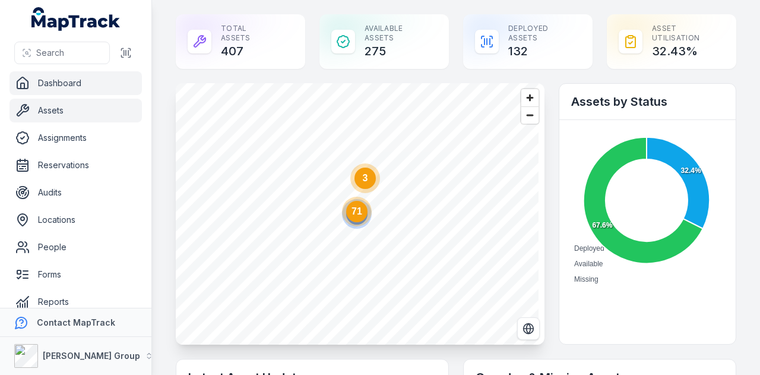
click at [102, 115] on link "Assets" at bounding box center [76, 111] width 132 height 24
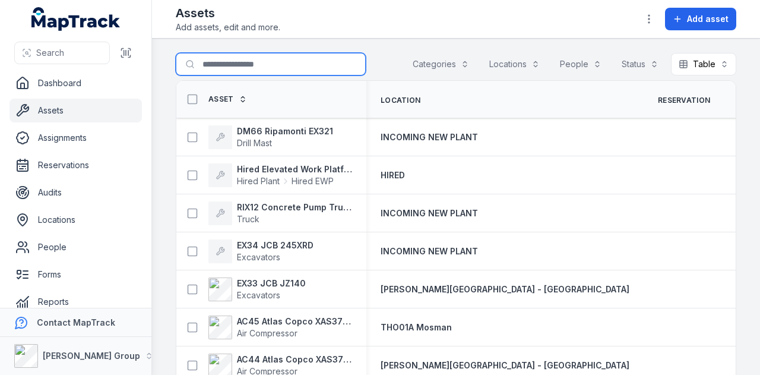
click at [228, 65] on input "Search for assets" at bounding box center [271, 64] width 190 height 23
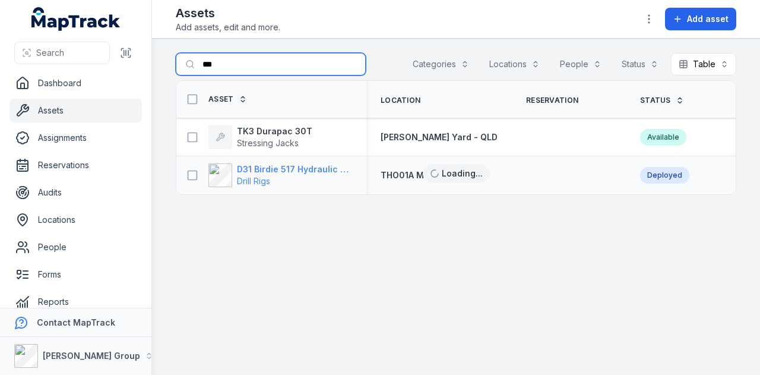
type input "***"
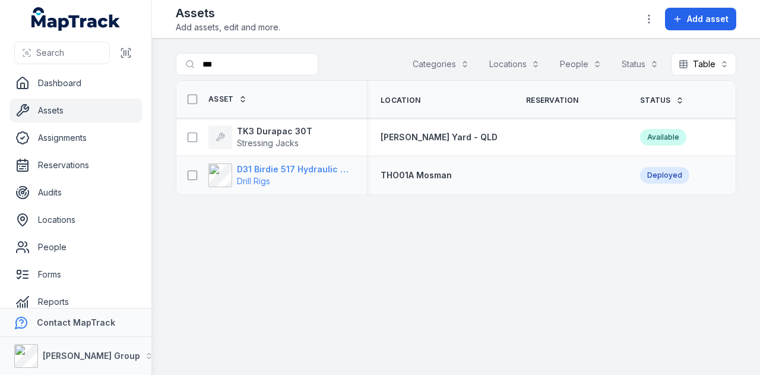
click at [315, 168] on strong "D31 Birdie 517 Hydraulic Drill Rig" at bounding box center [294, 169] width 115 height 12
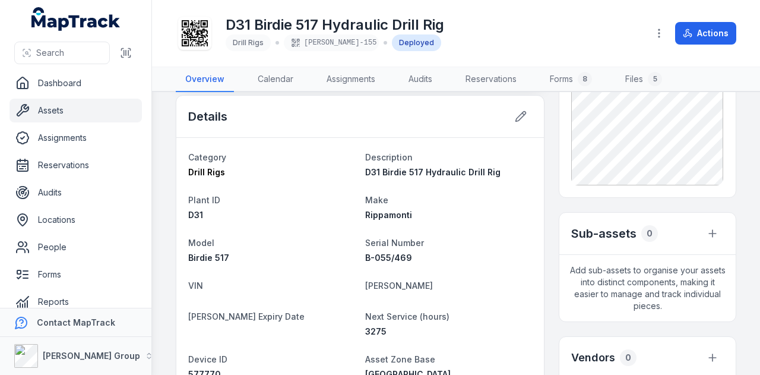
scroll to position [416, 0]
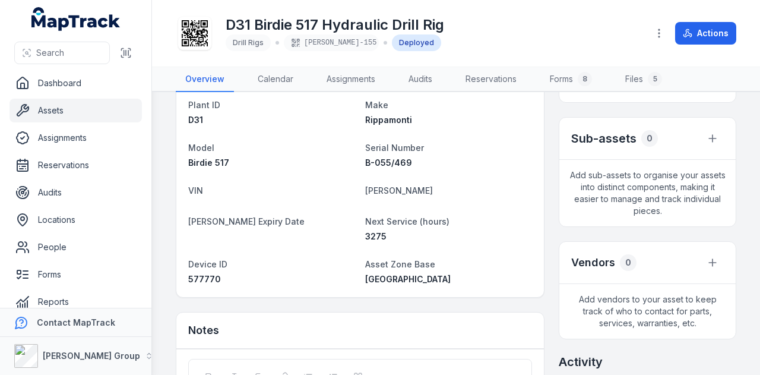
click at [207, 274] on span "577770" at bounding box center [204, 279] width 33 height 10
copy span "577770"
click at [323, 214] on dt "[PERSON_NAME] Expiry Date" at bounding box center [272, 221] width 168 height 14
click at [200, 274] on span "577770" at bounding box center [204, 279] width 33 height 10
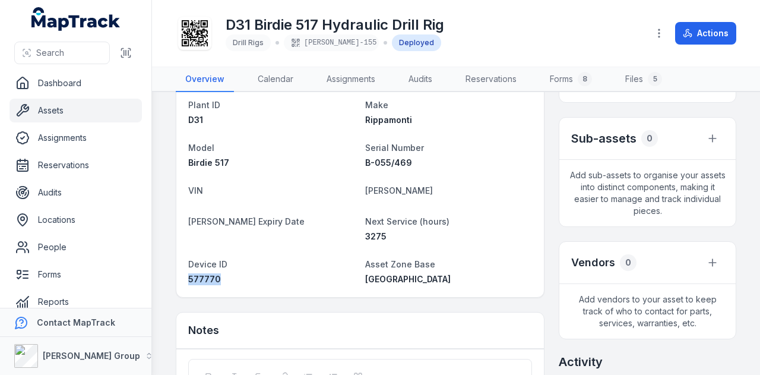
click at [200, 274] on span "577770" at bounding box center [204, 279] width 33 height 10
copy span "577770"
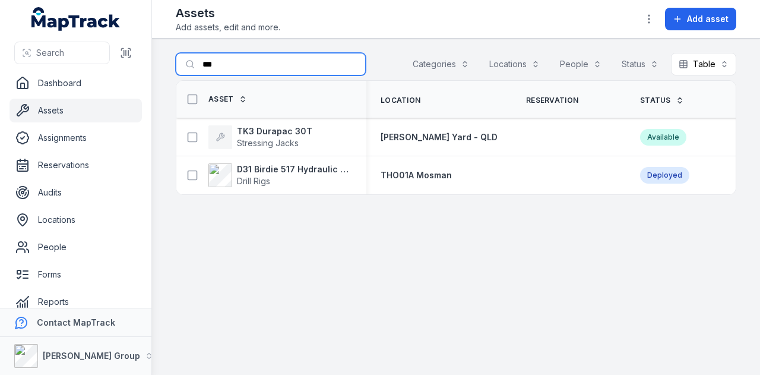
click at [247, 66] on input "***" at bounding box center [271, 64] width 190 height 23
type input "*"
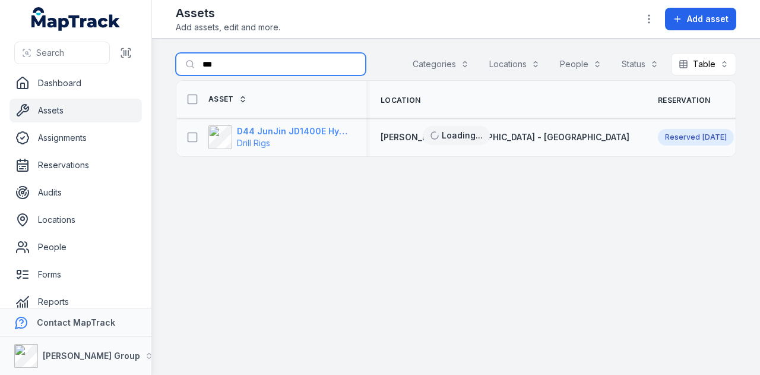
type input "***"
click at [333, 126] on strong "D44 JunJin JD1400E Hydraulic Crawler Drill" at bounding box center [294, 131] width 115 height 12
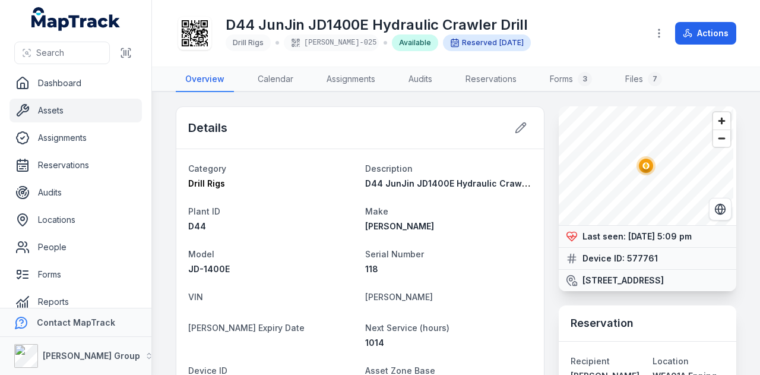
scroll to position [178, 0]
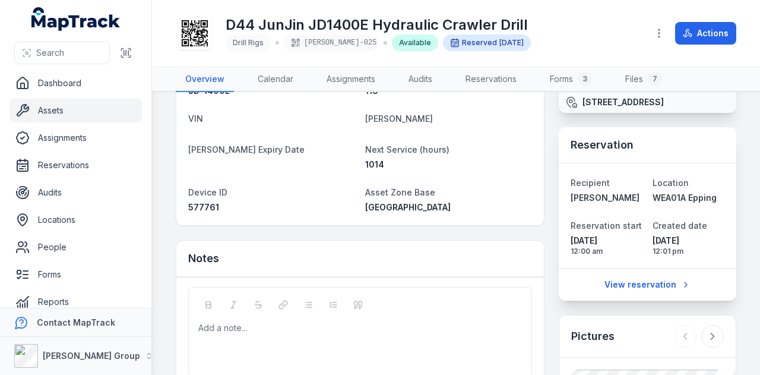
click at [212, 209] on span "577761" at bounding box center [203, 207] width 31 height 10
copy span "577761"
click at [91, 104] on link "Assets" at bounding box center [76, 111] width 132 height 24
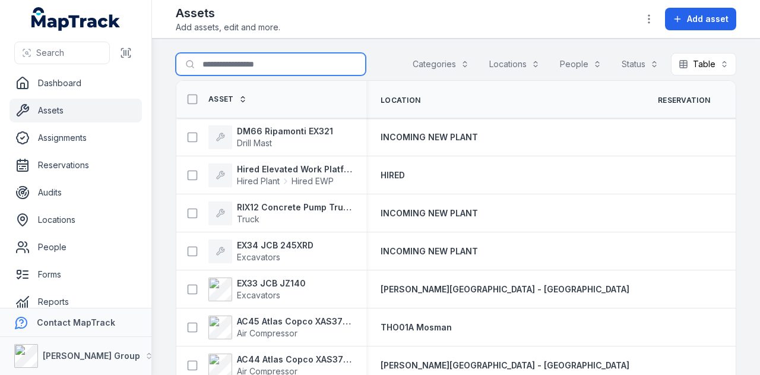
click at [253, 66] on input "Search for assets" at bounding box center [271, 64] width 190 height 23
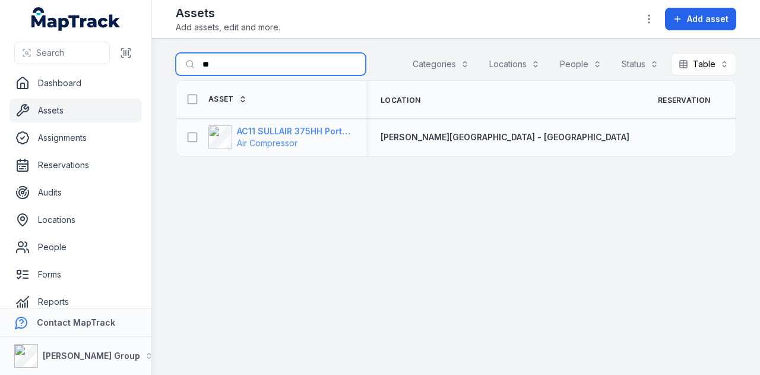
type input "*"
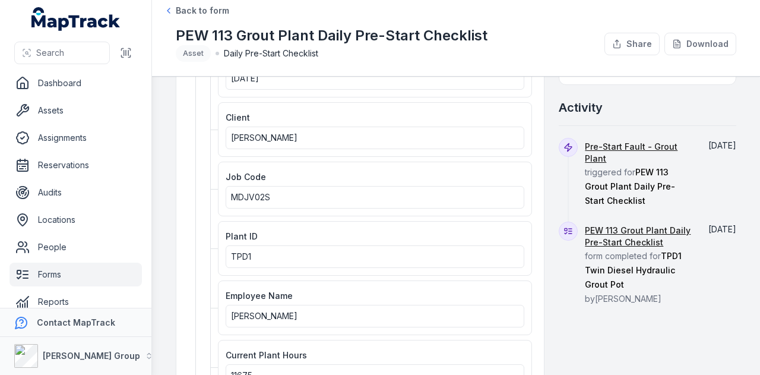
scroll to position [119, 0]
